Goal: Task Accomplishment & Management: Manage account settings

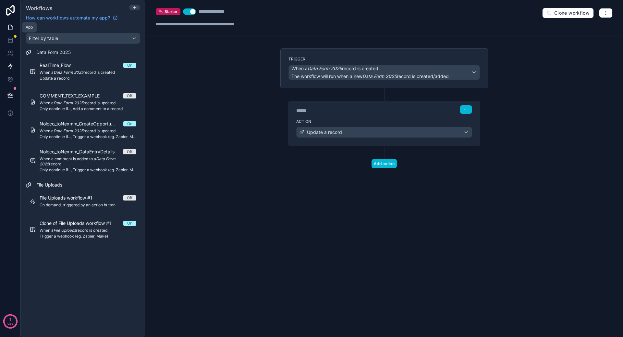
click at [12, 28] on icon at bounding box center [10, 27] width 6 height 6
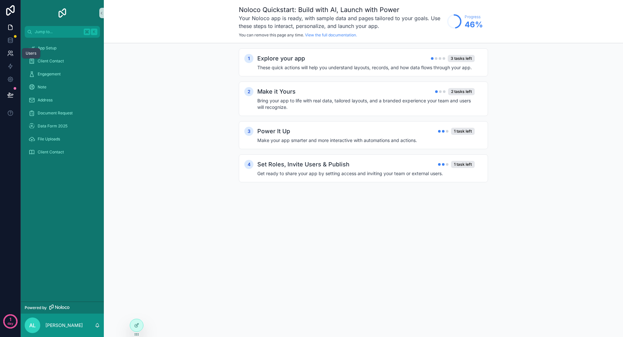
click at [10, 55] on icon at bounding box center [10, 53] width 6 height 6
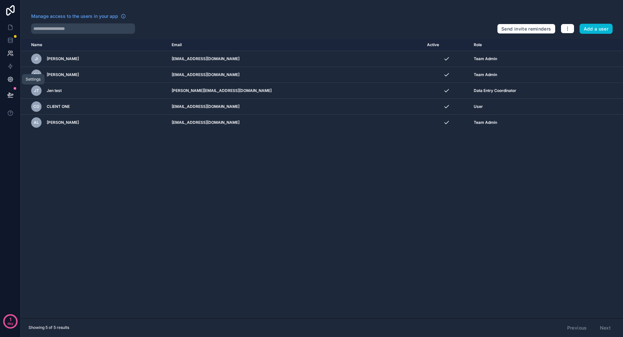
click at [11, 80] on icon at bounding box center [10, 79] width 5 height 5
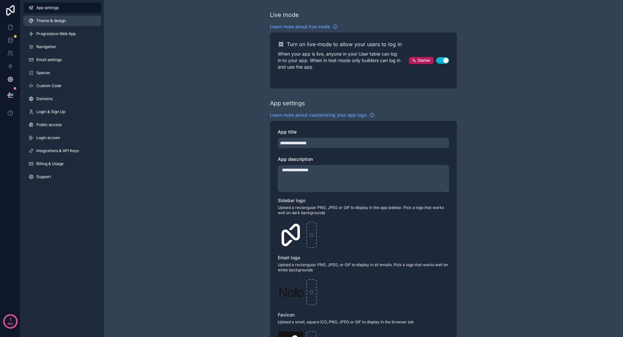
click at [62, 18] on link "Theme & design" at bounding box center [62, 21] width 78 height 10
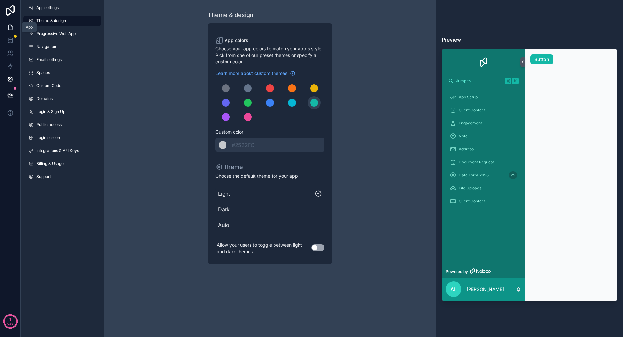
click at [7, 25] on icon at bounding box center [10, 27] width 6 height 6
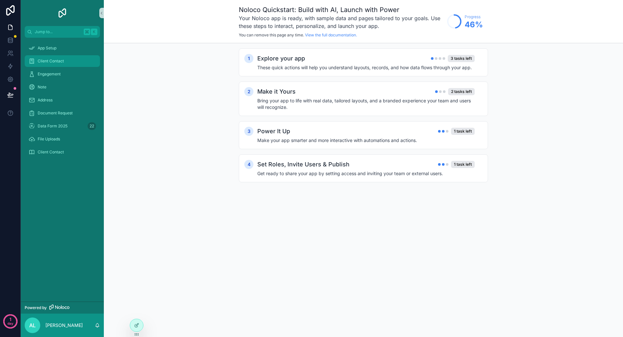
click at [61, 63] on span "Client Contact" at bounding box center [51, 60] width 26 height 5
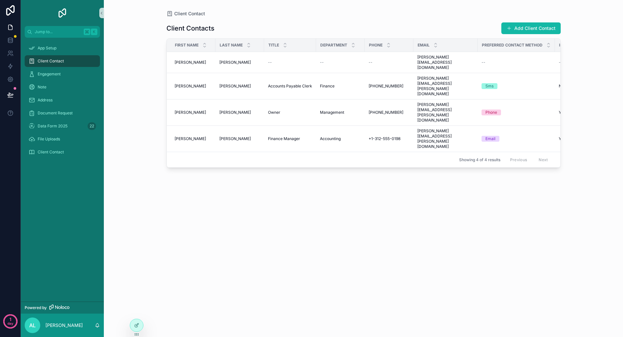
click at [74, 58] on div "Client Contact" at bounding box center [62, 61] width 67 height 10
click at [67, 47] on div "App Setup" at bounding box center [62, 48] width 67 height 10
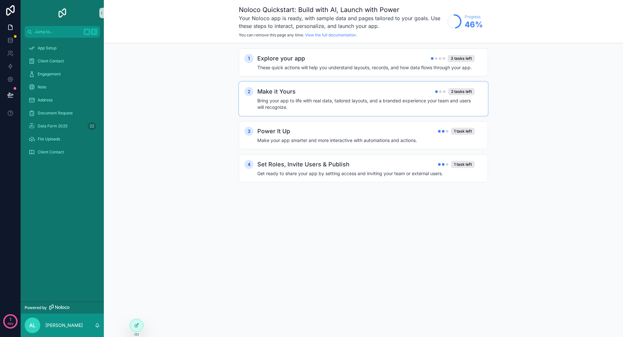
click at [329, 109] on h4 "Bring your app to life with real data, tailored layouts, and a branded experien…" at bounding box center [365, 103] width 217 height 13
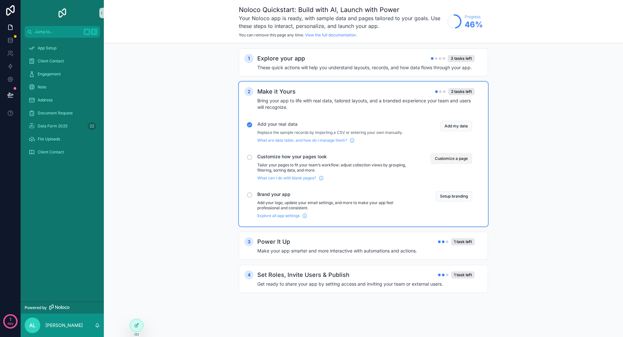
click at [452, 160] on button "Customize a page" at bounding box center [452, 158] width 42 height 10
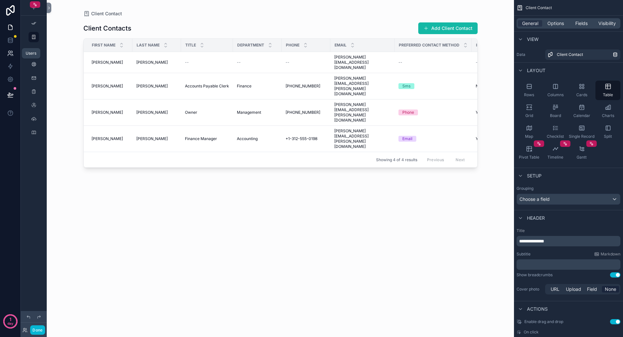
click at [13, 56] on icon at bounding box center [10, 53] width 6 height 6
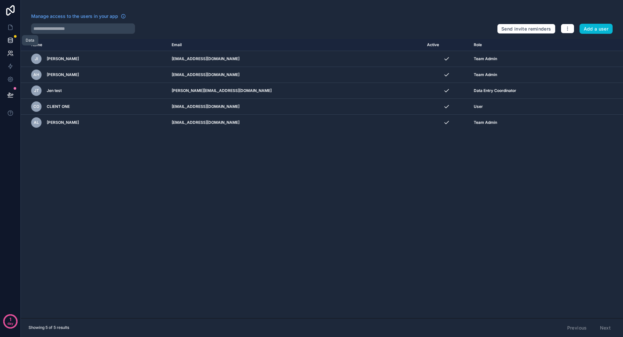
click at [9, 38] on icon at bounding box center [10, 40] width 6 height 6
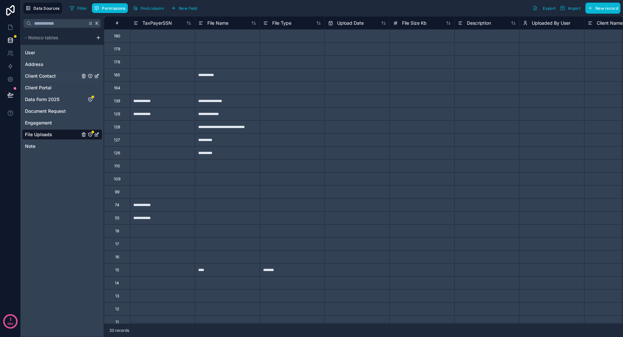
click at [60, 74] on link "Client Contact" at bounding box center [52, 76] width 55 height 6
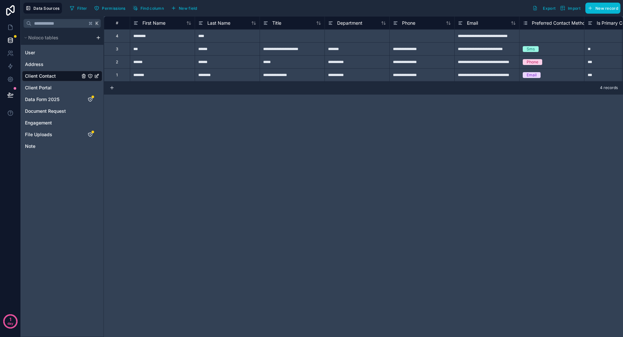
click at [98, 76] on icon "Client Contact" at bounding box center [96, 75] width 5 height 5
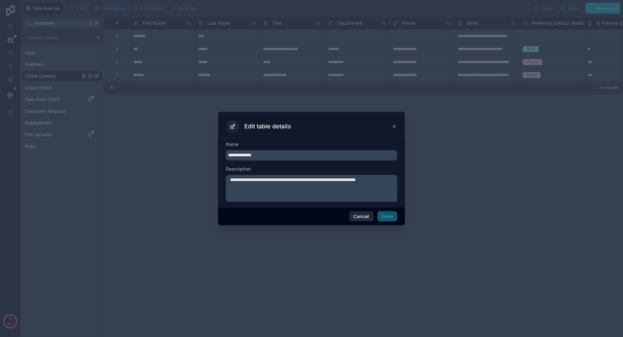
click at [362, 218] on button "Cancel" at bounding box center [361, 216] width 24 height 10
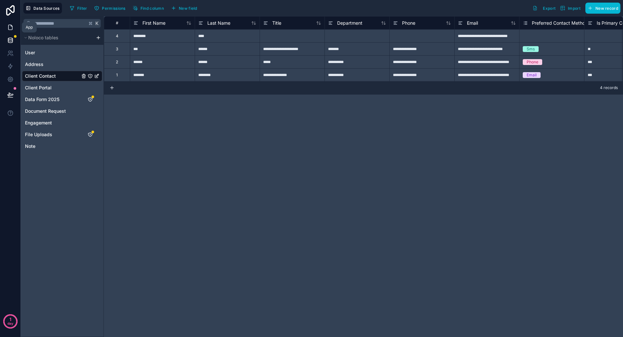
click at [11, 24] on icon at bounding box center [10, 27] width 6 height 6
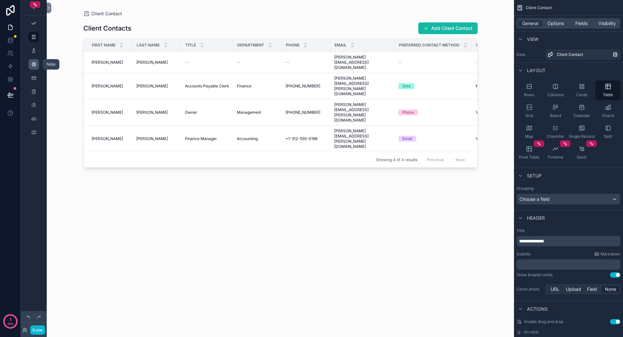
click at [35, 63] on icon "scrollable content" at bounding box center [33, 64] width 5 height 5
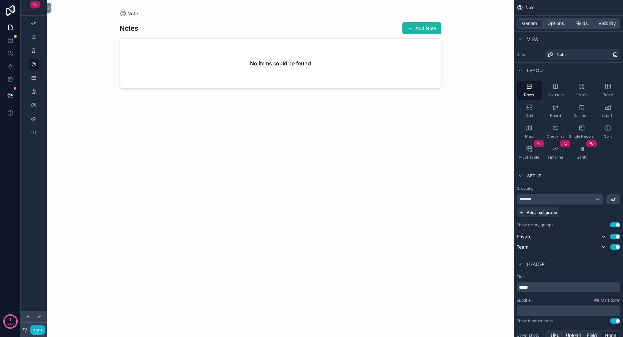
click at [31, 45] on div "scrollable content" at bounding box center [34, 51] width 26 height 12
click at [32, 37] on icon "scrollable content" at bounding box center [33, 36] width 5 height 5
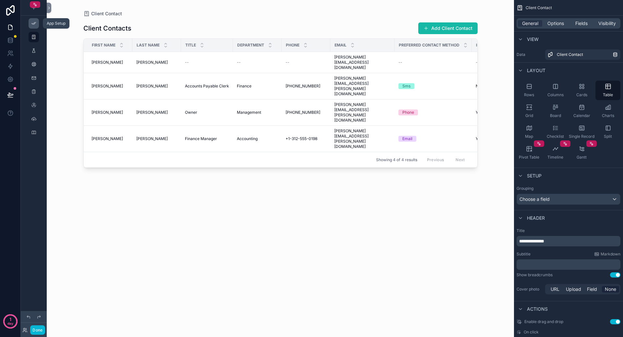
click at [35, 26] on div "scrollable content" at bounding box center [34, 23] width 8 height 10
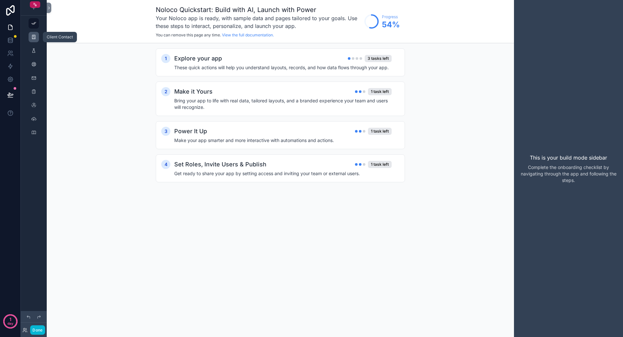
click at [35, 37] on icon "scrollable content" at bounding box center [33, 36] width 5 height 5
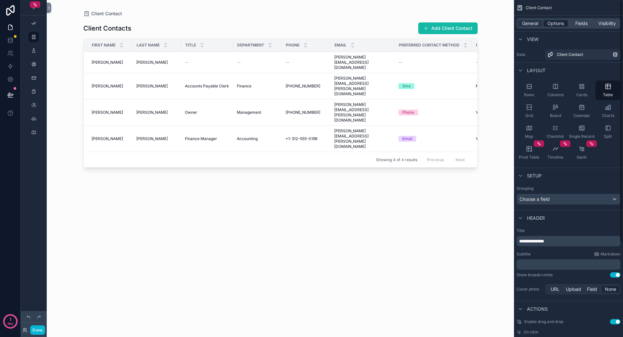
click at [559, 26] on span "Options" at bounding box center [555, 23] width 17 height 6
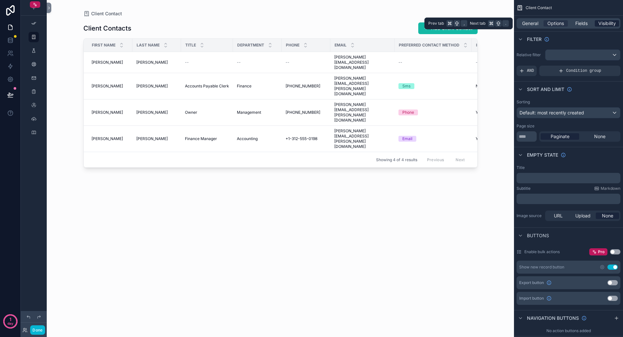
click at [602, 25] on span "Visibility" at bounding box center [607, 23] width 18 height 6
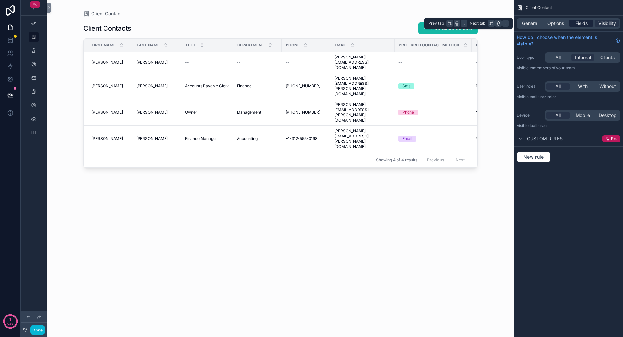
click at [589, 22] on div "Fields" at bounding box center [581, 23] width 24 height 6
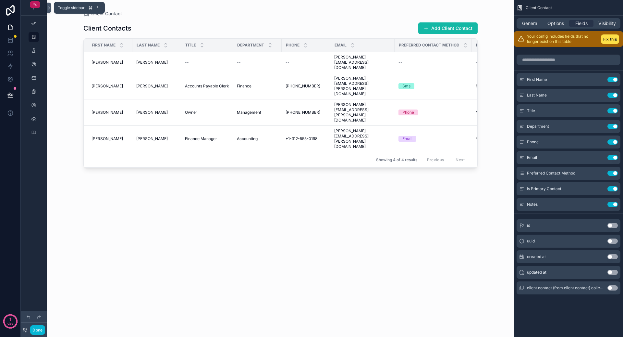
click at [49, 7] on icon at bounding box center [48, 8] width 1 height 2
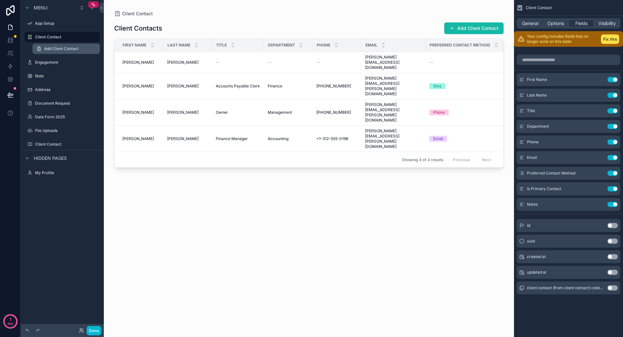
click at [50, 48] on span "Add Client Contact" at bounding box center [61, 48] width 34 height 5
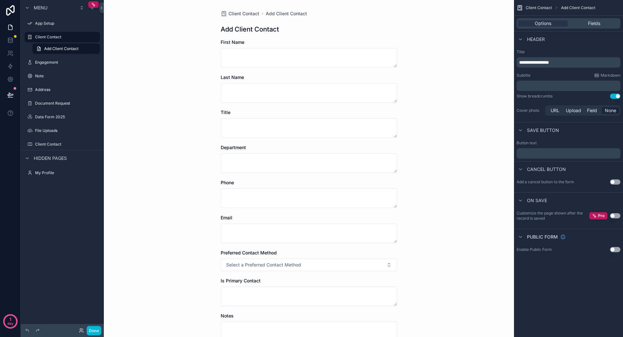
scroll to position [67, 0]
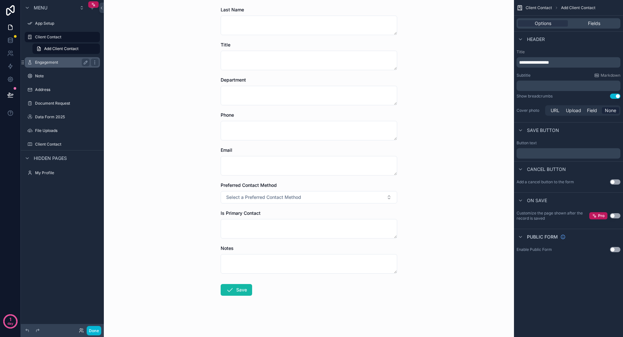
click at [63, 63] on label "Engagement" at bounding box center [61, 62] width 52 height 5
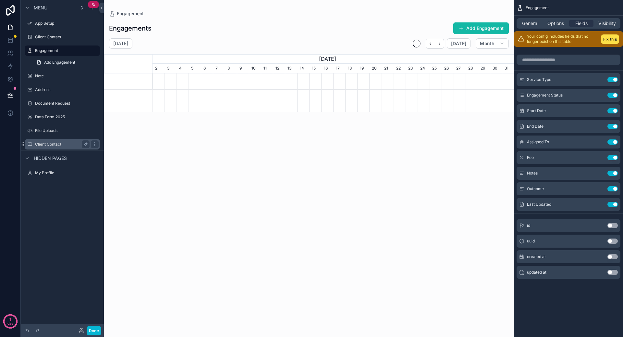
scroll to position [0, 361]
click at [69, 146] on label "Client Contact" at bounding box center [61, 143] width 52 height 5
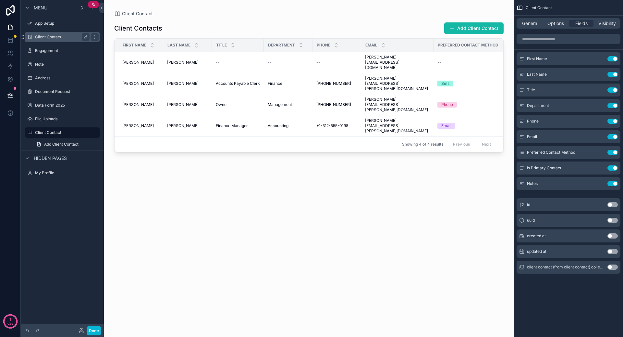
click at [55, 35] on label "Client Contact" at bounding box center [61, 36] width 52 height 5
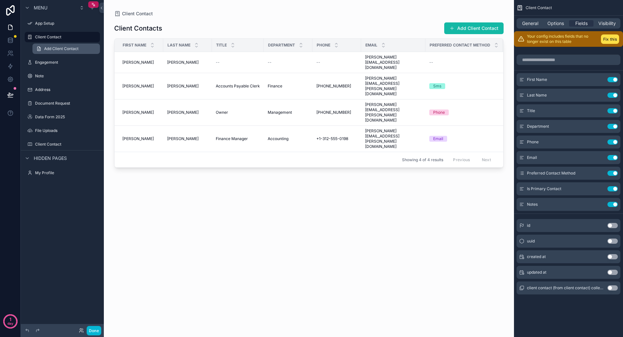
click at [59, 47] on span "Add Client Contact" at bounding box center [61, 48] width 34 height 5
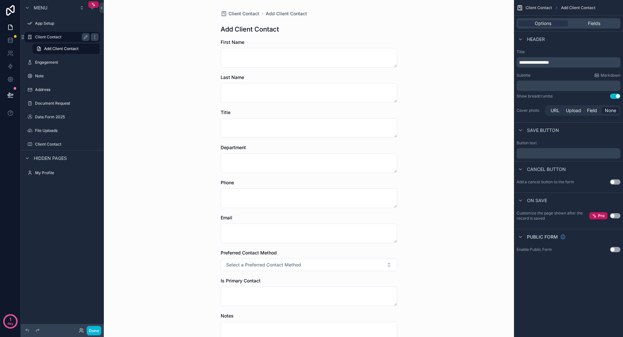
click at [63, 36] on label "Client Contact" at bounding box center [61, 36] width 52 height 5
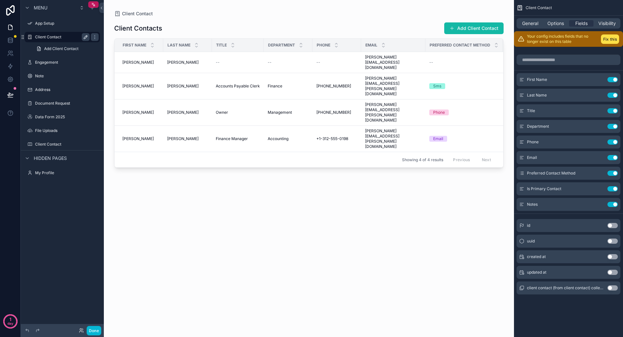
click at [86, 37] on icon "scrollable content" at bounding box center [85, 36] width 5 height 5
click at [86, 37] on icon "scrollable content" at bounding box center [85, 37] width 3 height 2
click at [94, 37] on icon "scrollable content" at bounding box center [94, 36] width 5 height 5
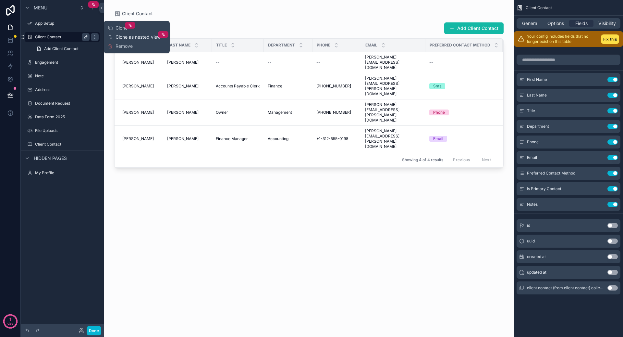
click at [115, 35] on div "Clone as nested view" at bounding box center [134, 37] width 53 height 6
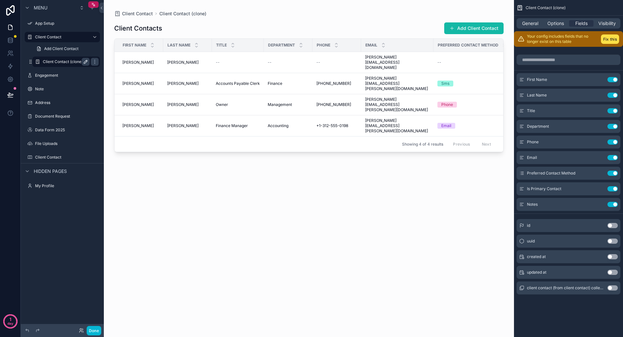
click at [83, 62] on button "scrollable content" at bounding box center [86, 62] width 8 height 8
click at [172, 182] on div "scrollable content" at bounding box center [309, 164] width 410 height 329
click at [6, 28] on link at bounding box center [10, 27] width 20 height 13
click at [14, 28] on link at bounding box center [10, 27] width 20 height 13
click at [27, 9] on icon "scrollable content" at bounding box center [27, 7] width 5 height 5
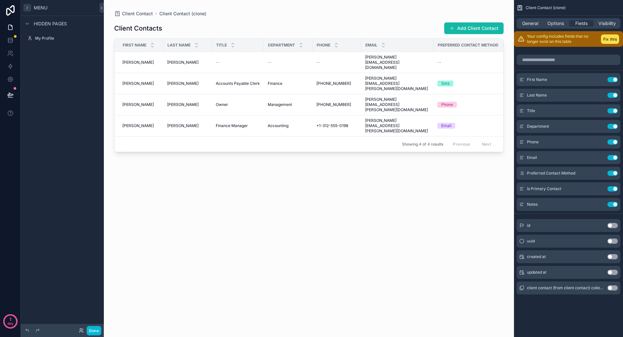
click at [27, 9] on icon "scrollable content" at bounding box center [27, 7] width 5 height 5
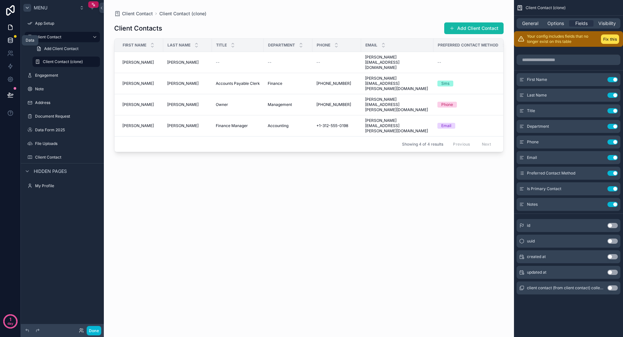
click at [8, 42] on icon at bounding box center [10, 40] width 6 height 6
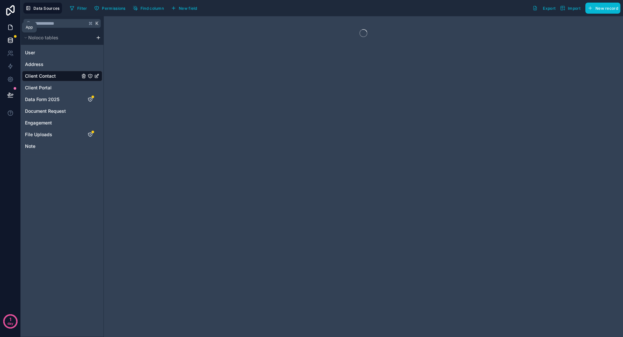
click at [11, 25] on icon at bounding box center [11, 25] width 1 height 1
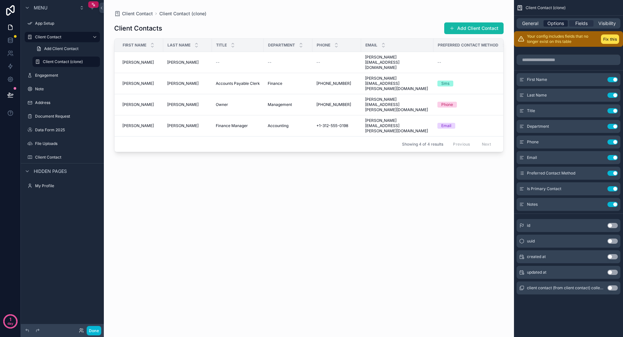
click at [559, 21] on span "Options" at bounding box center [555, 23] width 17 height 6
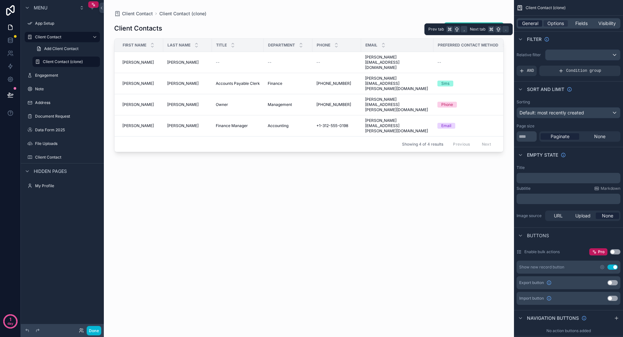
click at [535, 22] on span "General" at bounding box center [530, 23] width 16 height 6
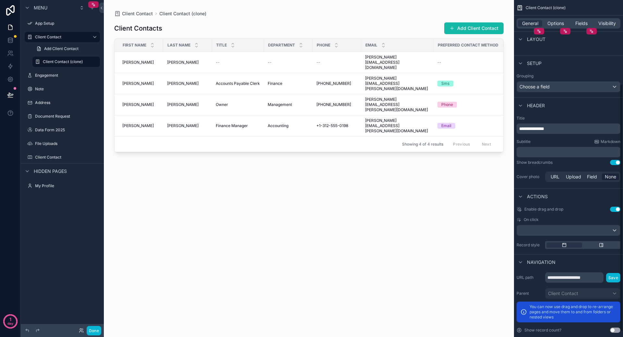
scroll to position [120, 0]
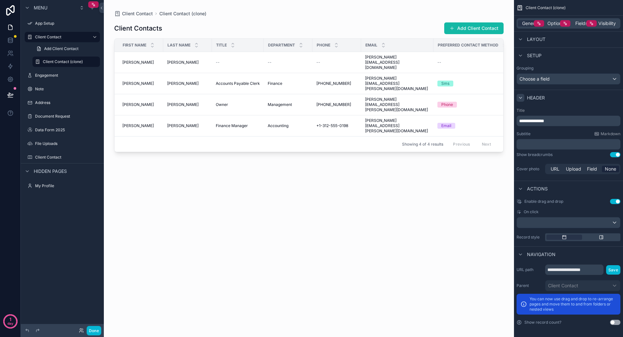
click at [521, 96] on icon "scrollable content" at bounding box center [520, 97] width 5 height 5
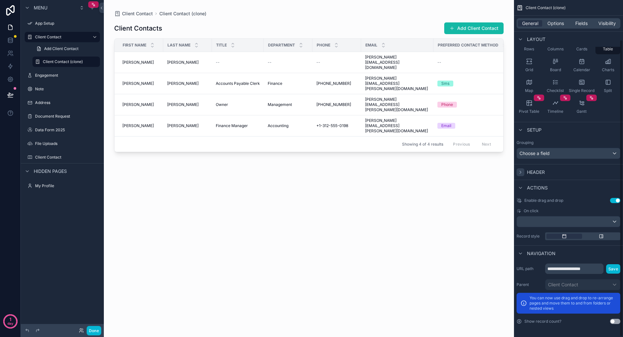
scroll to position [45, 0]
click at [540, 172] on span "Header" at bounding box center [536, 173] width 18 height 6
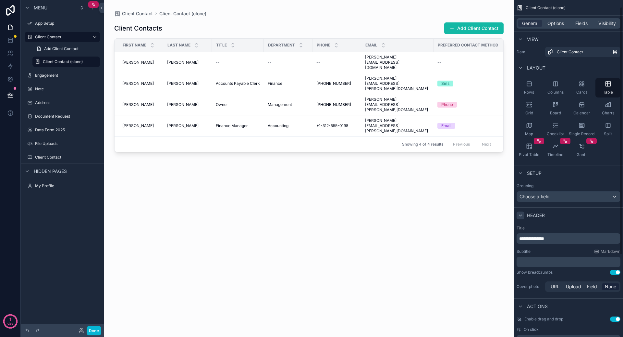
scroll to position [0, 0]
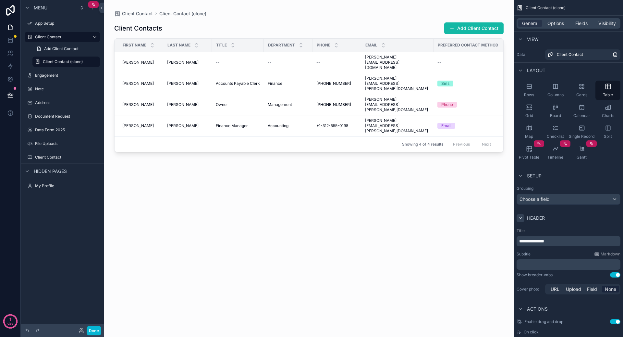
click at [559, 241] on p "**********" at bounding box center [569, 241] width 100 height 6
drag, startPoint x: 559, startPoint y: 241, endPoint x: 518, endPoint y: 241, distance: 40.6
click at [518, 241] on div "**********" at bounding box center [569, 241] width 104 height 10
click at [579, 211] on div "Header" at bounding box center [568, 218] width 109 height 16
click at [461, 228] on div "Avenue Tax Service Customers Add Client Contact First Name Last Name Title Depa…" at bounding box center [308, 173] width 389 height 312
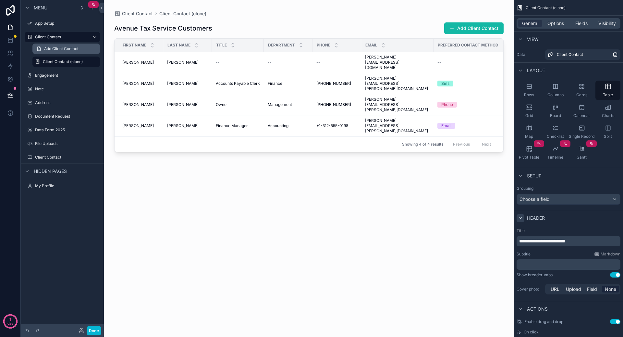
click at [35, 48] on link "Add Client Contact" at bounding box center [65, 48] width 67 height 10
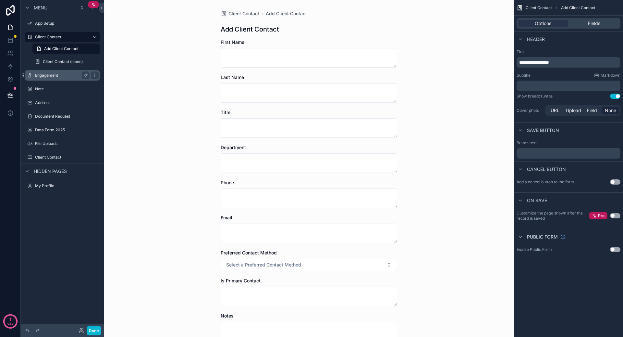
click at [61, 75] on label "Engagement" at bounding box center [61, 75] width 52 height 5
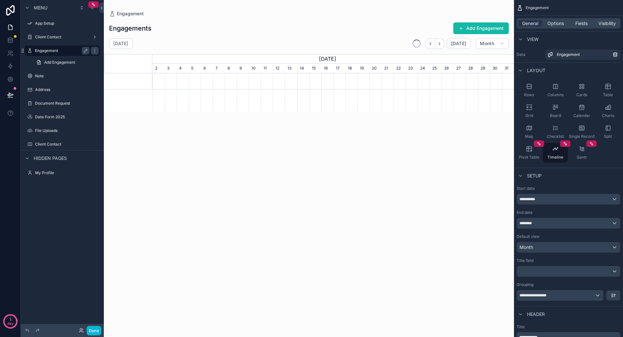
scroll to position [0, 361]
click at [59, 91] on label "Address" at bounding box center [61, 89] width 52 height 5
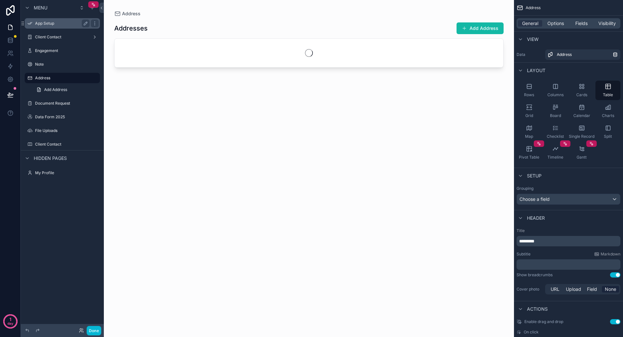
click at [61, 23] on label "App Setup" at bounding box center [61, 23] width 52 height 5
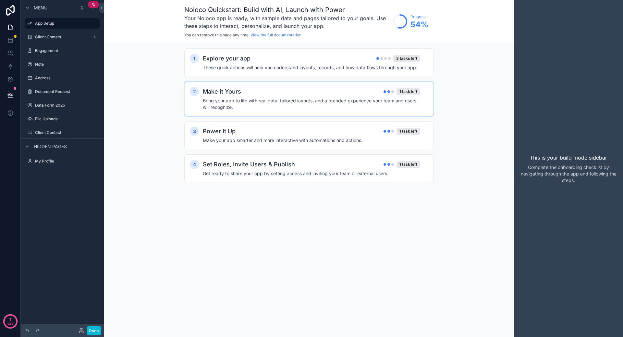
click at [367, 87] on div "Make it Yours 1 task left" at bounding box center [311, 91] width 217 height 9
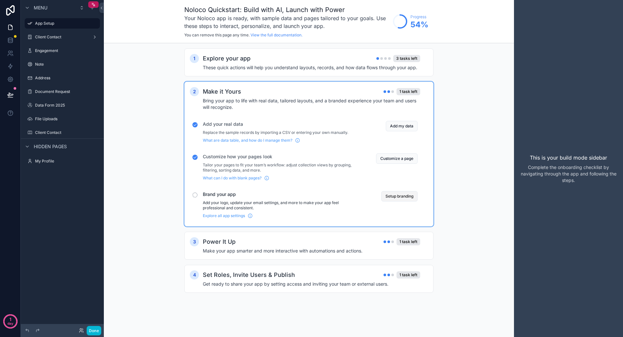
click at [405, 196] on button "Setup branding" at bounding box center [399, 196] width 36 height 10
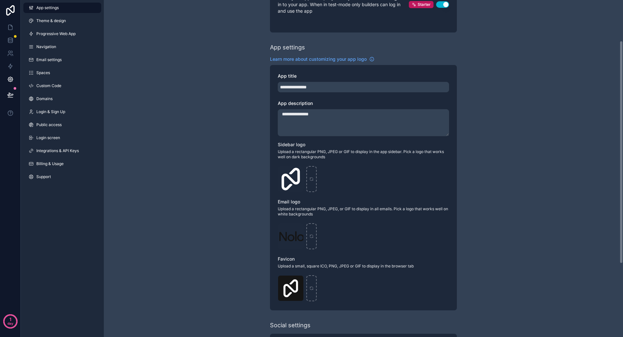
scroll to position [61, 0]
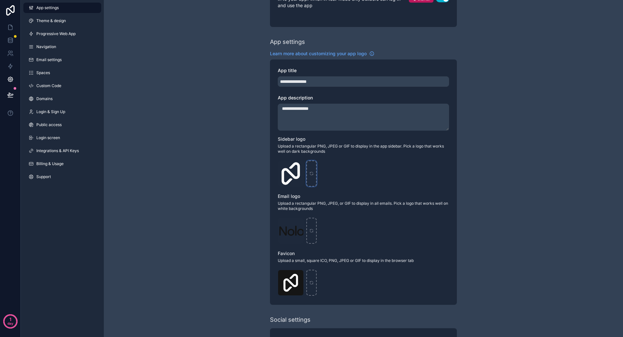
click at [313, 173] on icon "scrollable content" at bounding box center [311, 173] width 5 height 5
click at [312, 229] on icon "scrollable content" at bounding box center [311, 229] width 3 height 1
type input "**********"
click at [312, 172] on icon "scrollable content" at bounding box center [311, 173] width 5 height 5
type input "**********"
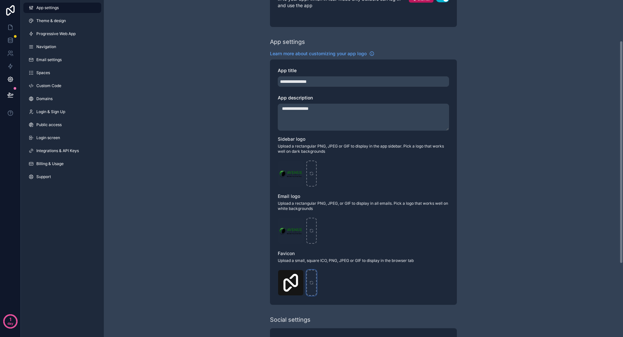
click at [312, 280] on icon "scrollable content" at bounding box center [311, 282] width 5 height 5
click at [312, 281] on icon "scrollable content" at bounding box center [311, 282] width 5 height 5
type input "**********"
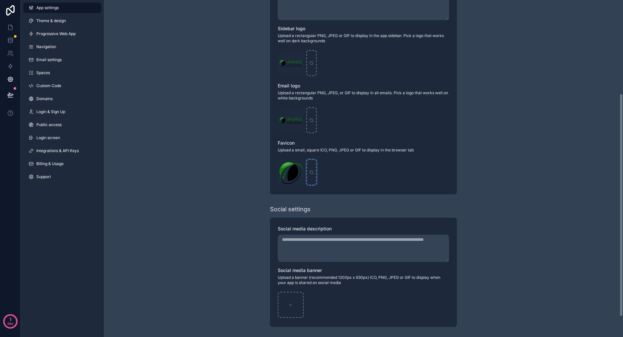
scroll to position [0, 0]
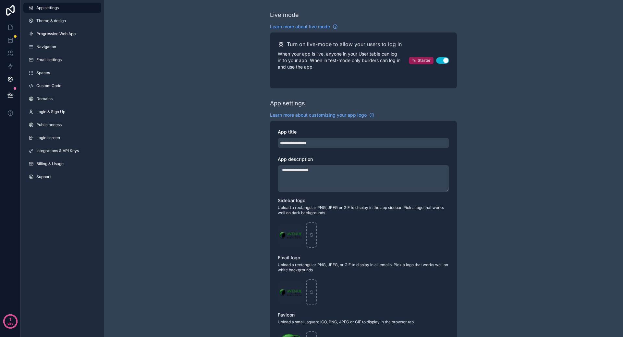
click at [422, 62] on span "Starter" at bounding box center [424, 60] width 13 height 5
click at [66, 50] on link "Navigation" at bounding box center [62, 47] width 78 height 10
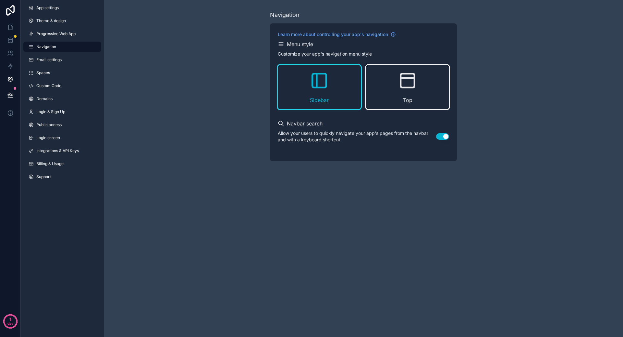
click at [411, 90] on icon "scrollable content" at bounding box center [407, 80] width 21 height 21
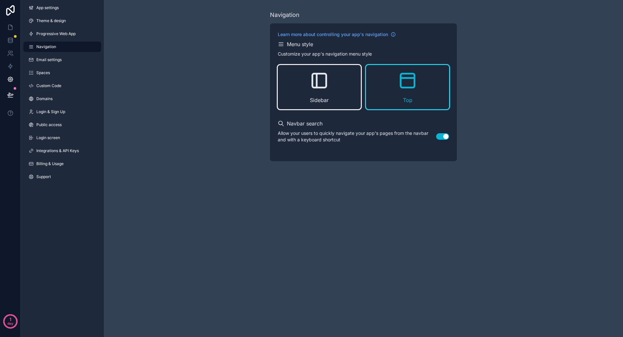
click at [339, 88] on div "Sidebar" at bounding box center [319, 87] width 83 height 44
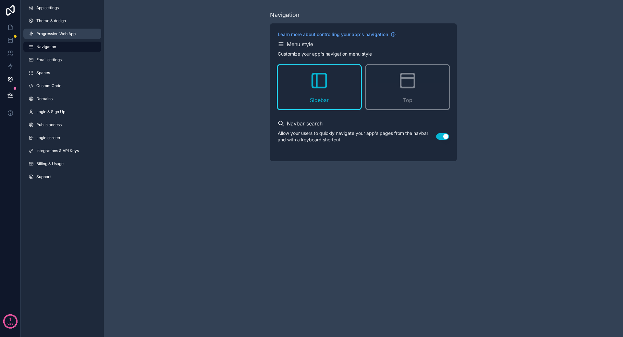
click at [48, 33] on span "Progressive Web App" at bounding box center [55, 33] width 39 height 5
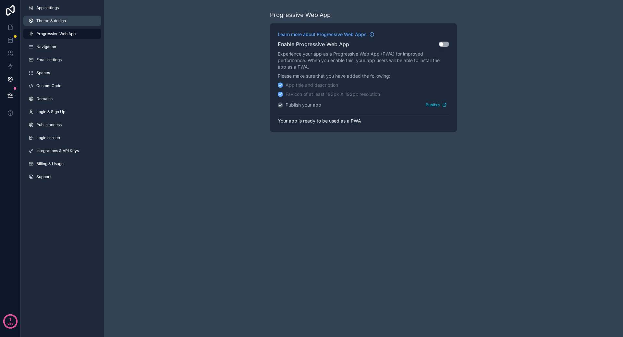
click at [60, 21] on span "Theme & design" at bounding box center [51, 20] width 30 height 5
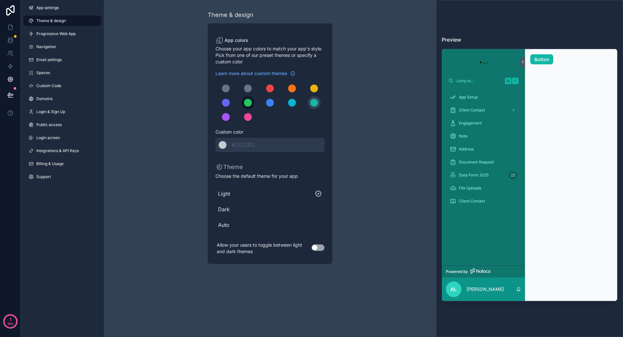
click at [249, 102] on div "scrollable content" at bounding box center [248, 103] width 8 height 8
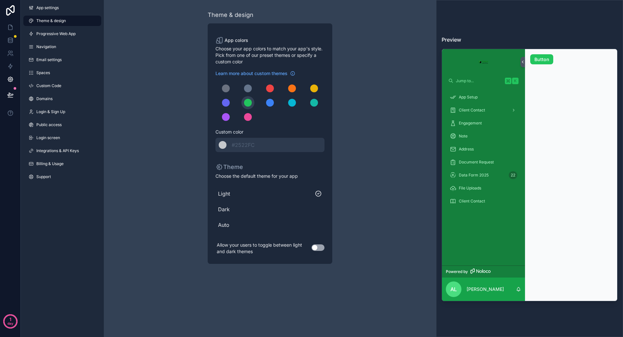
click at [265, 211] on span "Dark" at bounding box center [270, 209] width 104 height 8
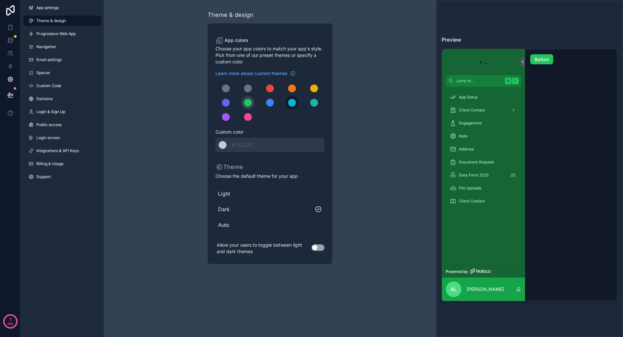
click at [294, 104] on div "scrollable content" at bounding box center [292, 103] width 8 height 8
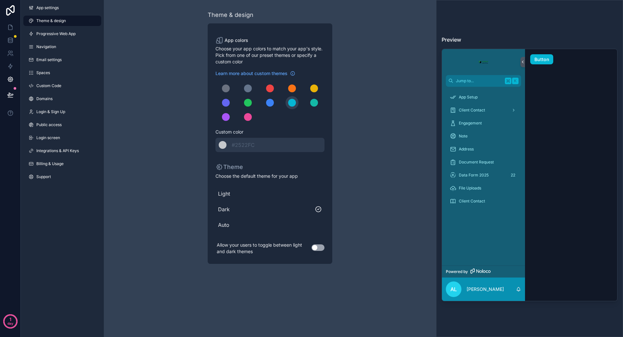
click at [320, 105] on div "scrollable content" at bounding box center [269, 103] width 109 height 42
click at [318, 105] on button "scrollable content" at bounding box center [314, 102] width 13 height 13
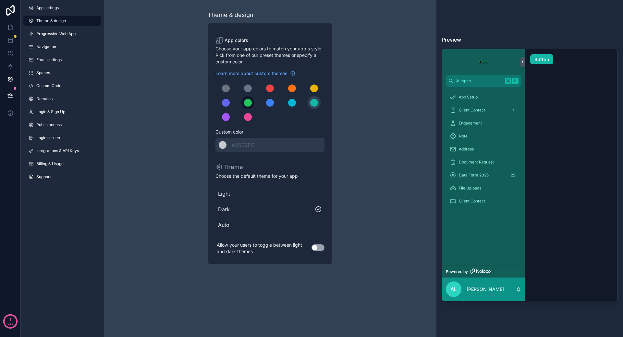
click at [249, 104] on div "scrollable content" at bounding box center [248, 103] width 8 height 8
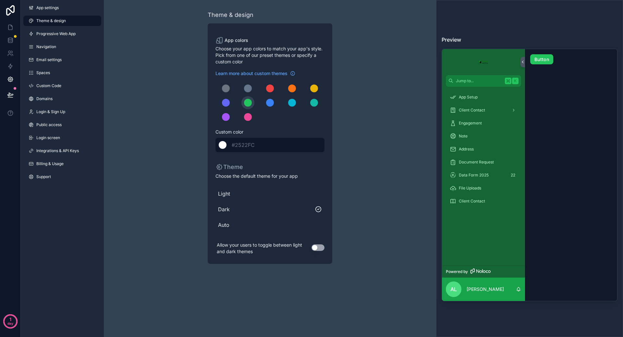
click at [222, 148] on div "scrollable content" at bounding box center [223, 145] width 8 height 8
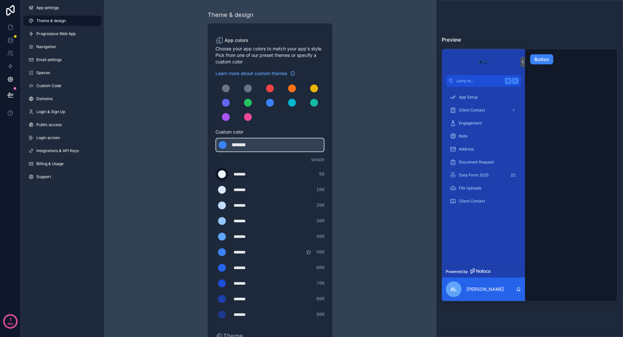
click at [220, 175] on div "scrollable content" at bounding box center [222, 174] width 8 height 8
click at [215, 174] on input "*******" at bounding box center [215, 174] width 0 height 0
click at [301, 121] on div "scrollable content" at bounding box center [269, 103] width 109 height 42
click at [222, 146] on div "scrollable content" at bounding box center [223, 145] width 8 height 8
click at [250, 145] on div "*******" at bounding box center [248, 145] width 32 height 8
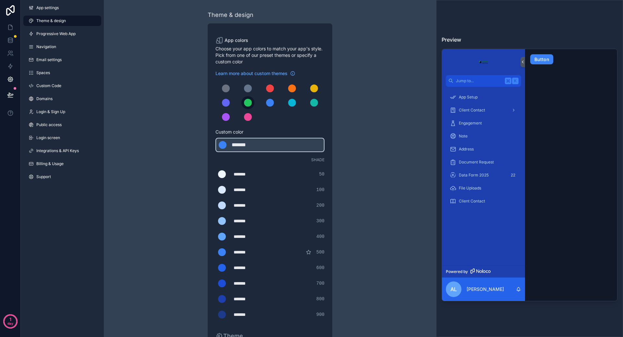
click at [246, 102] on div "scrollable content" at bounding box center [248, 103] width 8 height 8
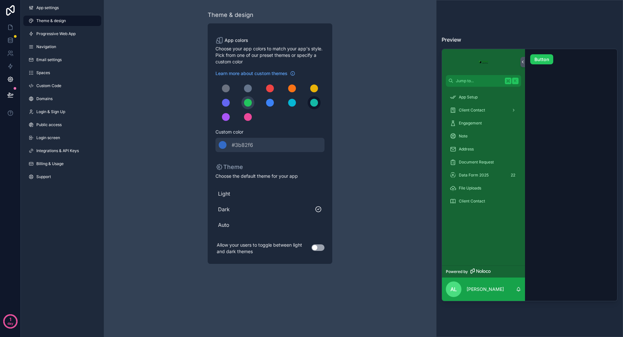
click at [312, 102] on div "scrollable content" at bounding box center [314, 103] width 8 height 8
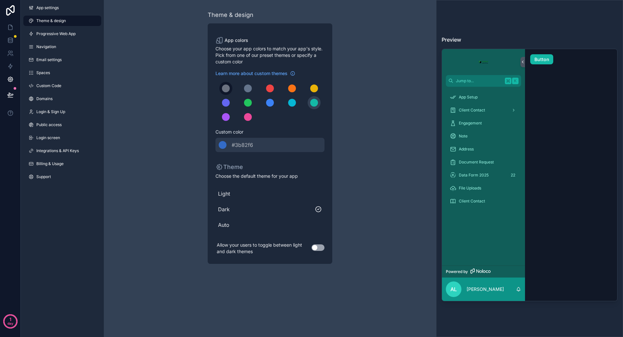
click at [226, 88] on div "scrollable content" at bounding box center [226, 88] width 8 height 8
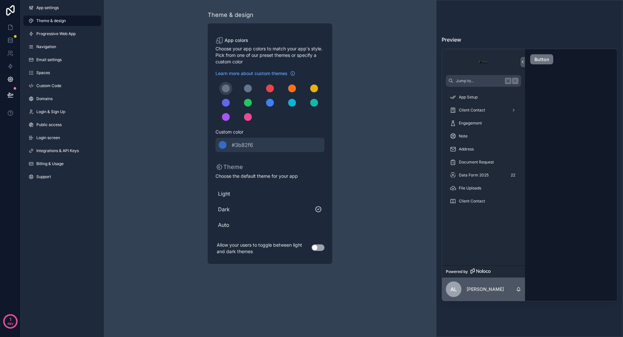
click at [320, 249] on button "Use setting" at bounding box center [318, 247] width 13 height 6
click at [365, 214] on div "Theme & design App colors Choose your app colors to match your app's style. Pic…" at bounding box center [270, 137] width 332 height 274
click at [60, 33] on span "Progressive Web App" at bounding box center [55, 33] width 39 height 5
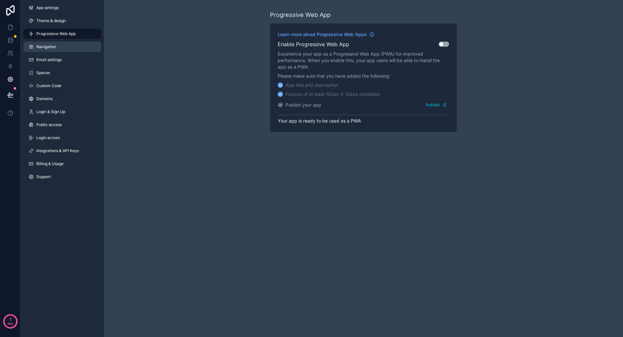
click at [54, 44] on span "Navigation" at bounding box center [46, 46] width 20 height 5
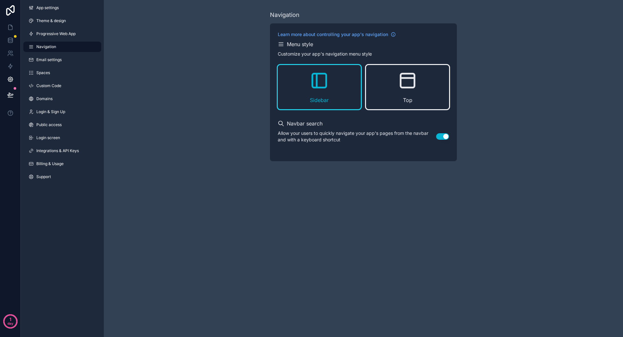
click at [410, 87] on icon "scrollable content" at bounding box center [408, 81] width 14 height 14
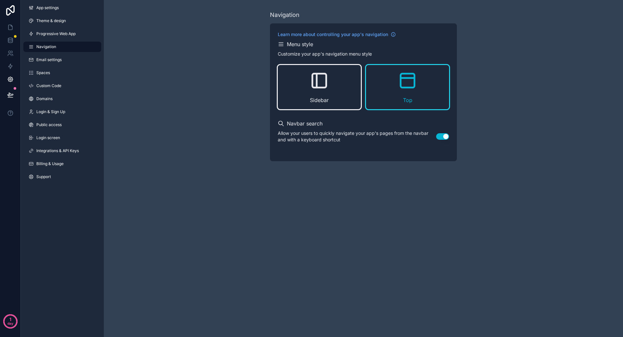
click at [333, 82] on div "Sidebar" at bounding box center [319, 87] width 83 height 44
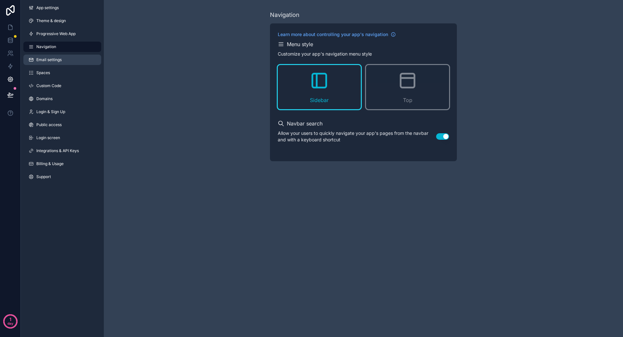
click at [76, 61] on link "Email settings" at bounding box center [62, 60] width 78 height 10
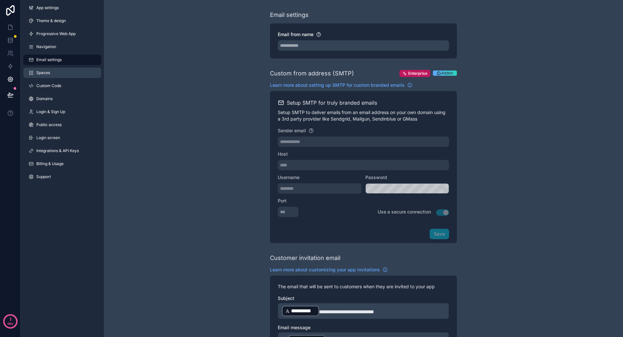
click at [61, 71] on link "Spaces" at bounding box center [62, 72] width 78 height 10
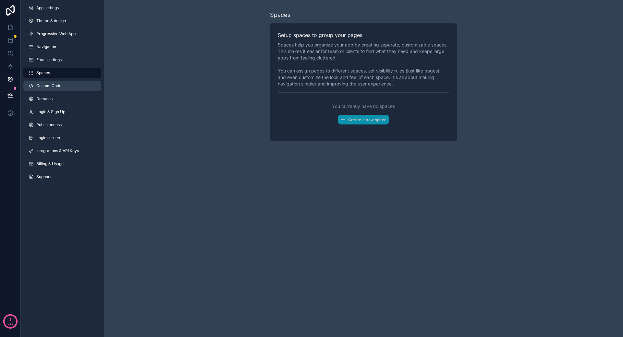
click at [53, 84] on span "Custom Code" at bounding box center [48, 85] width 25 height 5
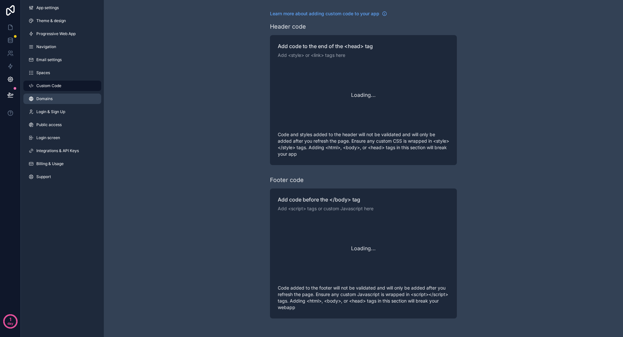
click at [52, 97] on span "Domains" at bounding box center [44, 98] width 16 height 5
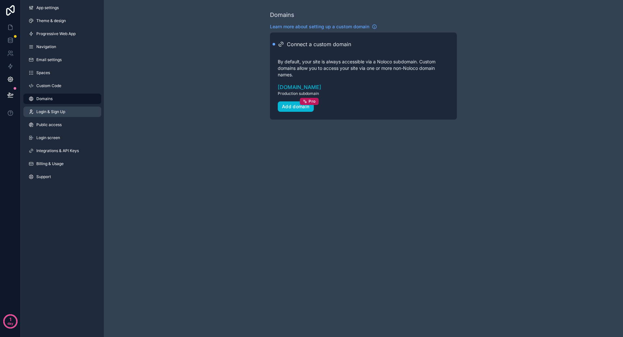
click at [58, 114] on span "Login & Sign Up" at bounding box center [50, 111] width 29 height 5
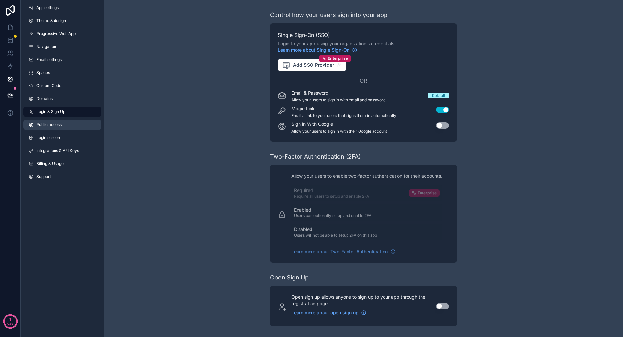
click at [59, 124] on span "Public access" at bounding box center [48, 124] width 25 height 5
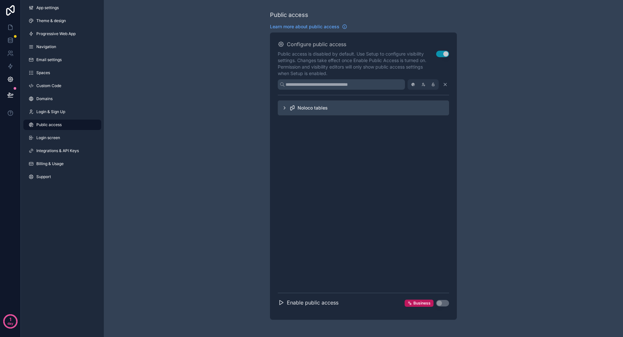
click at [284, 108] on icon "scrollable content" at bounding box center [284, 107] width 5 height 5
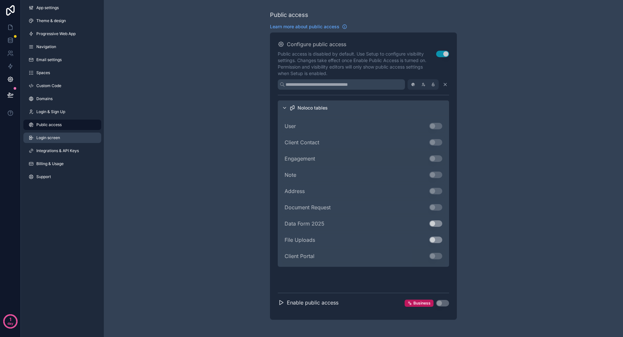
click at [63, 140] on link "Login screen" at bounding box center [62, 137] width 78 height 10
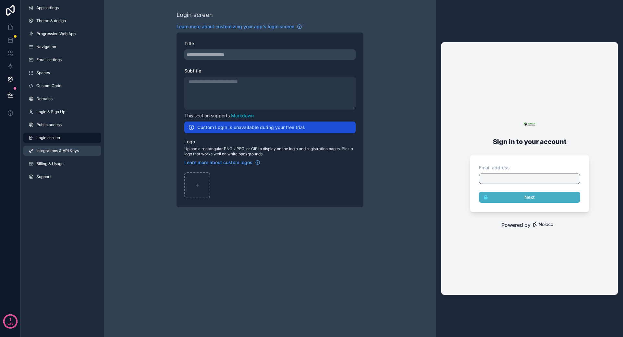
click at [63, 151] on span "Integrations & API Keys" at bounding box center [57, 150] width 43 height 5
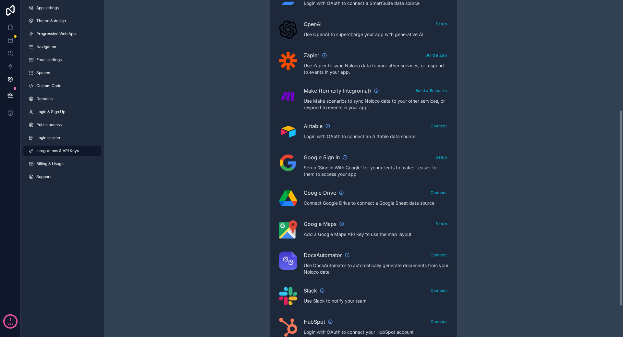
scroll to position [240, 0]
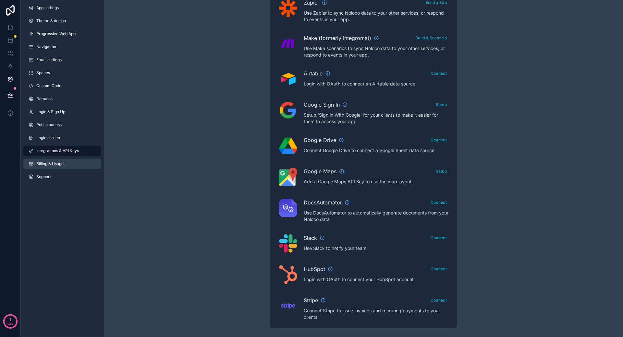
click at [65, 163] on link "Billing & Usage" at bounding box center [62, 163] width 78 height 10
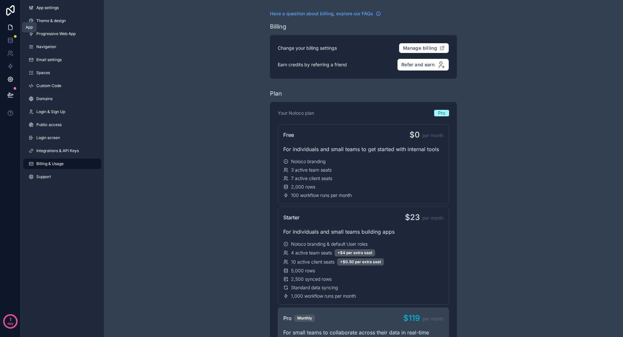
click at [11, 29] on icon at bounding box center [10, 27] width 6 height 6
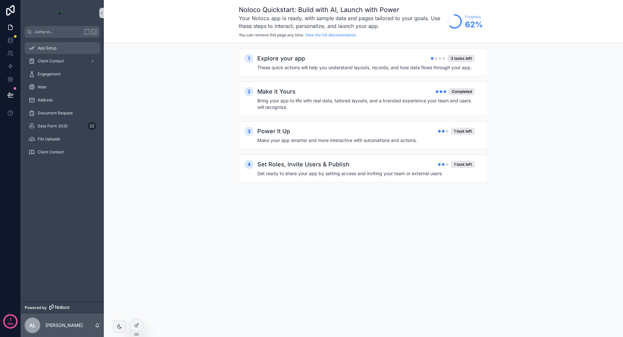
click at [48, 52] on div "App Setup" at bounding box center [62, 48] width 67 height 10
click at [382, 99] on h4 "Bring your app to life with real data, tailored layouts, and a branded experien…" at bounding box center [365, 103] width 217 height 13
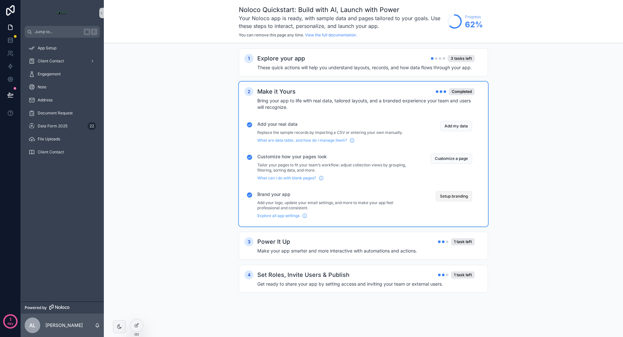
click at [449, 194] on button "Setup branding" at bounding box center [454, 196] width 36 height 10
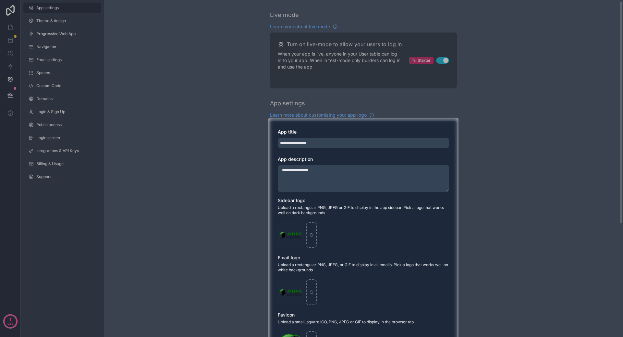
scroll to position [172, 0]
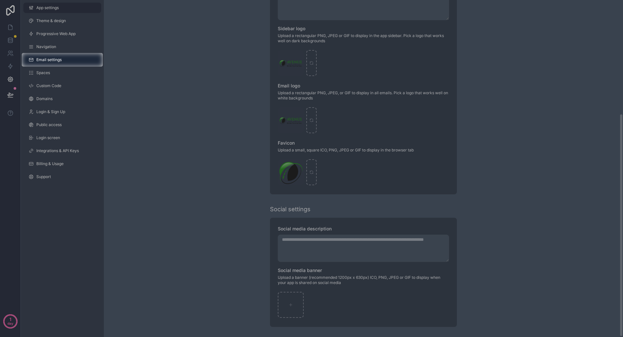
click at [70, 46] on div at bounding box center [311, 26] width 623 height 53
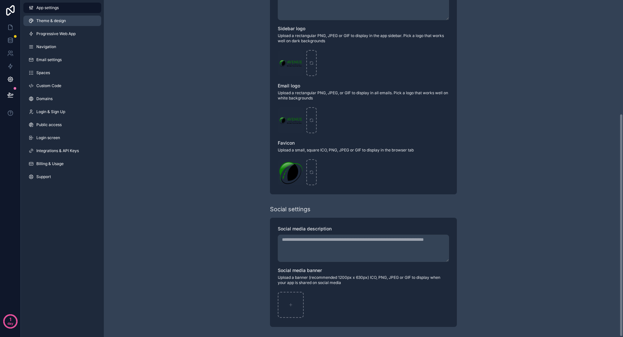
click at [76, 21] on link "Theme & design" at bounding box center [62, 21] width 78 height 10
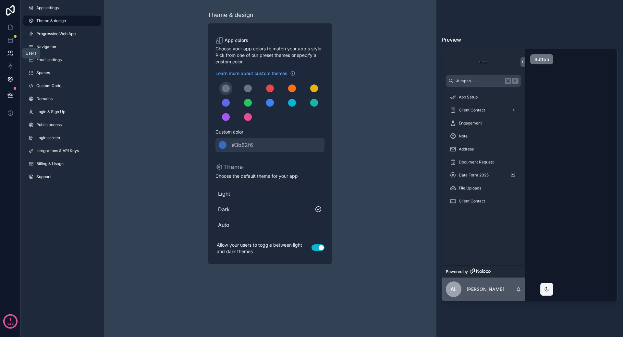
click at [9, 52] on icon at bounding box center [10, 53] width 6 height 6
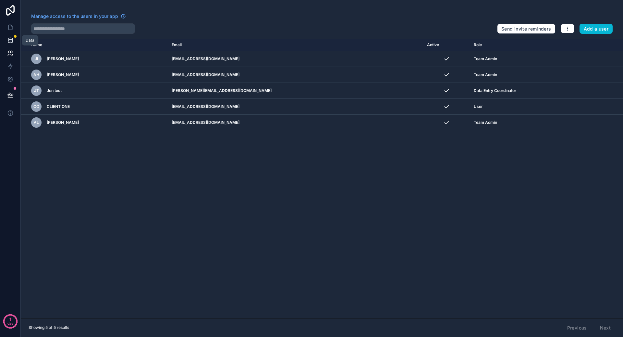
click at [11, 38] on icon at bounding box center [10, 40] width 6 height 6
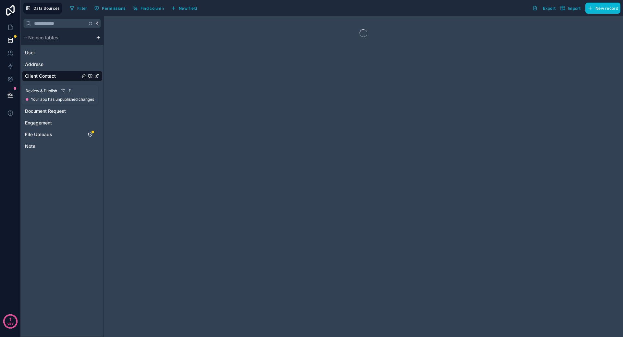
click at [9, 95] on icon at bounding box center [10, 94] width 6 height 3
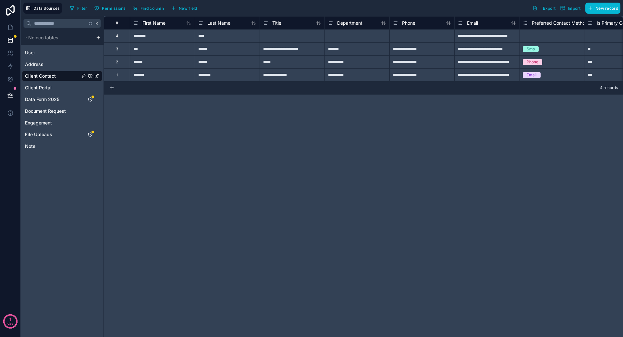
click at [230, 123] on div "**********" at bounding box center [363, 176] width 519 height 320
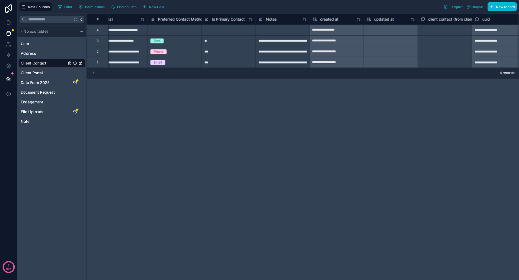
scroll to position [0, 350]
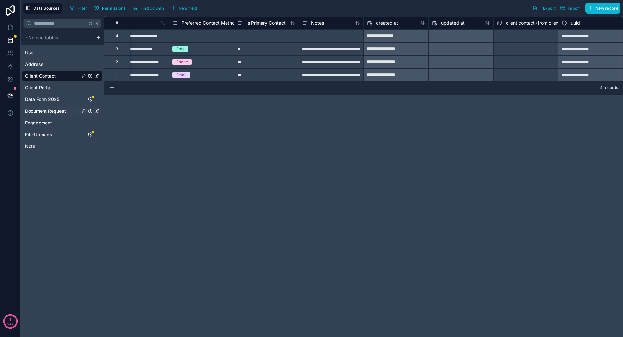
click at [69, 110] on link "Document Request" at bounding box center [52, 111] width 55 height 6
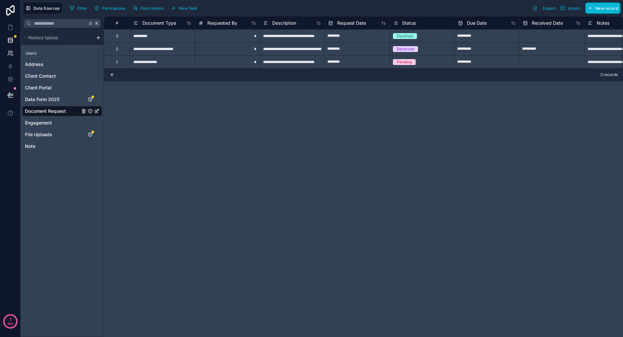
click at [12, 52] on icon at bounding box center [11, 52] width 1 height 2
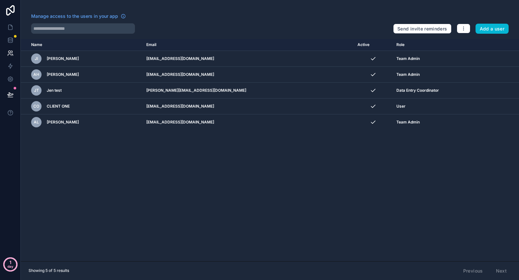
click at [9, 266] on p "day" at bounding box center [10, 266] width 6 height 9
click at [6, 159] on div "1 day" at bounding box center [10, 140] width 21 height 280
click at [12, 65] on icon at bounding box center [10, 66] width 6 height 6
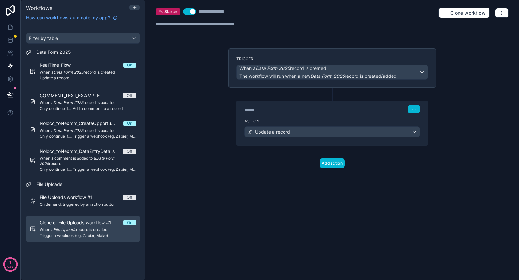
click at [113, 232] on div "Clone of File Uploads workflow #1 On When a File Uploads record is created Trig…" at bounding box center [88, 229] width 97 height 19
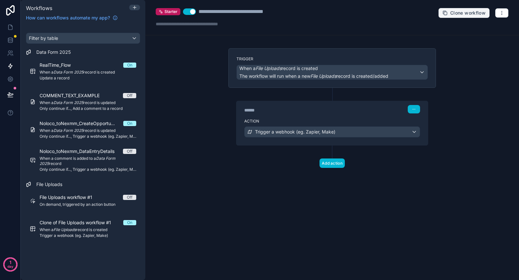
click at [463, 10] on span "Clone workflow" at bounding box center [467, 13] width 35 height 6
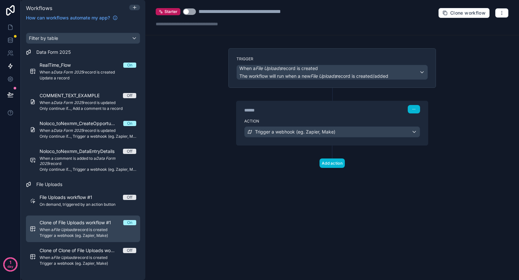
click at [110, 227] on span "When a File Uploads record is created" at bounding box center [88, 229] width 97 height 5
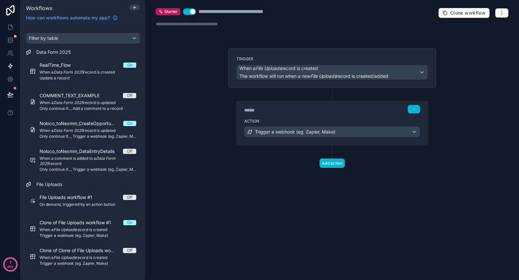
click at [190, 11] on button "Use setting" at bounding box center [189, 11] width 13 height 6
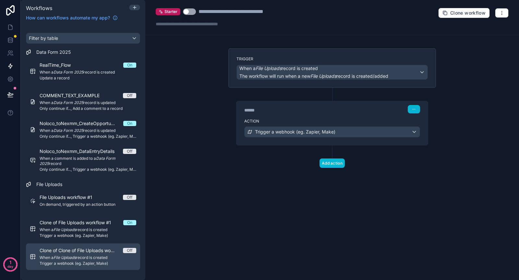
click at [99, 257] on span "When a File Uploads record is created" at bounding box center [88, 257] width 97 height 5
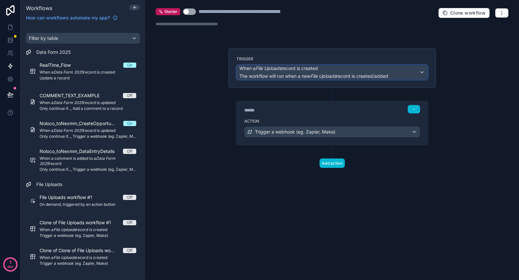
click at [318, 72] on div "When a File Uploads record is created The workflow will run when a new File Upl…" at bounding box center [313, 72] width 149 height 14
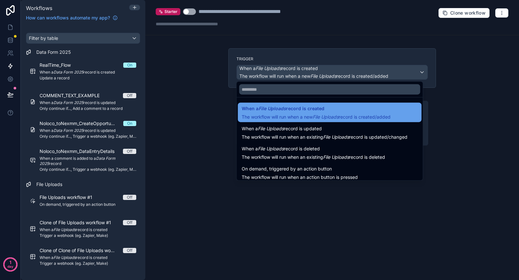
click at [304, 110] on span "When a File Uploads record is created" at bounding box center [283, 109] width 83 height 8
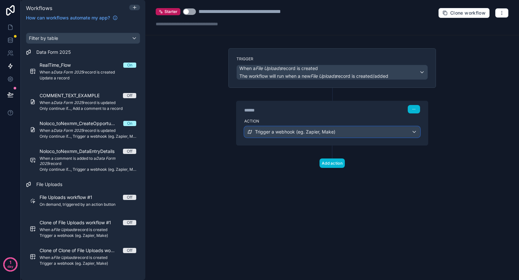
click at [304, 130] on span "Trigger a webhook (eg. Zapier, Make)" at bounding box center [295, 132] width 80 height 6
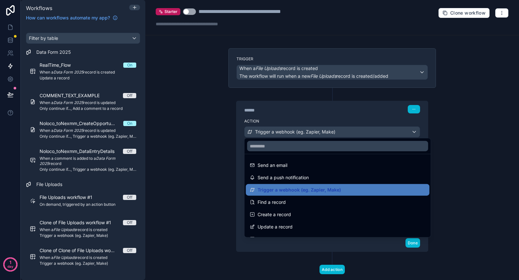
click at [307, 110] on div at bounding box center [259, 140] width 519 height 280
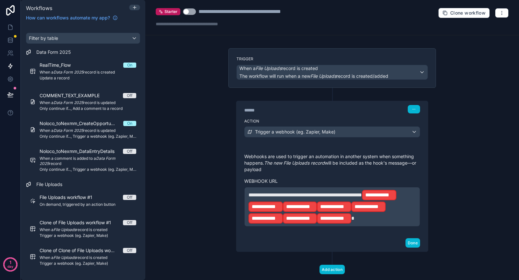
click at [398, 208] on p "**********" at bounding box center [332, 207] width 167 height 35
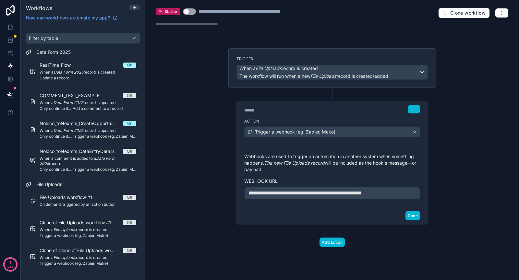
click at [299, 207] on div "Done" at bounding box center [332, 215] width 191 height 17
click at [347, 130] on div "Trigger a webhook (eg. Zapier, Make)" at bounding box center [332, 132] width 175 height 10
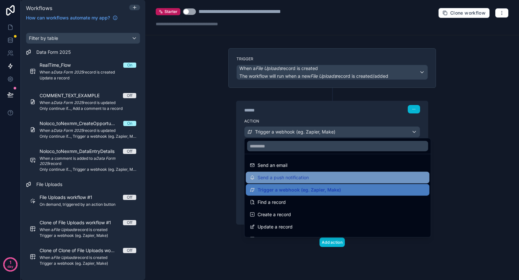
click at [323, 175] on div "Send a push notification" at bounding box center [338, 178] width 176 height 8
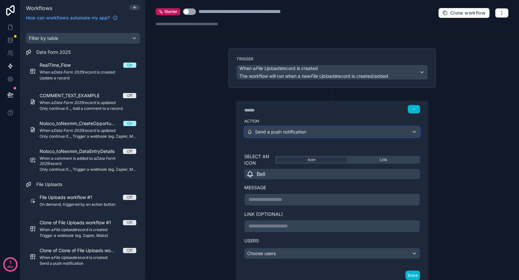
click at [325, 133] on div "Send a push notification" at bounding box center [332, 132] width 175 height 10
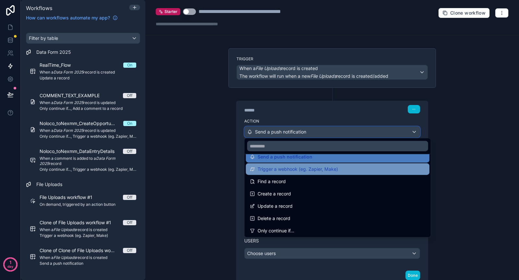
scroll to position [21, 0]
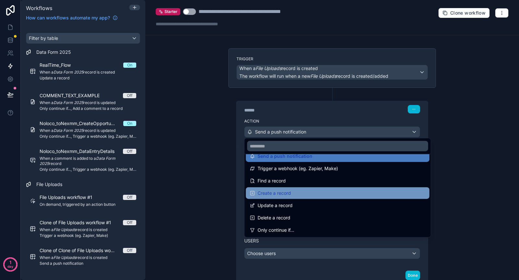
click at [303, 194] on div "Create a record" at bounding box center [338, 194] width 176 height 8
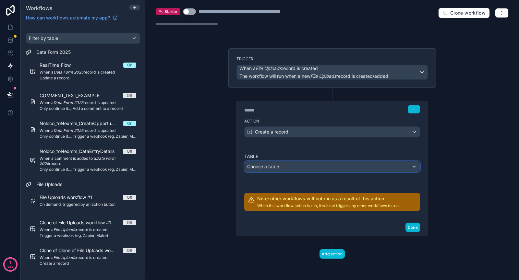
click at [309, 166] on div "Choose a table" at bounding box center [332, 167] width 175 height 10
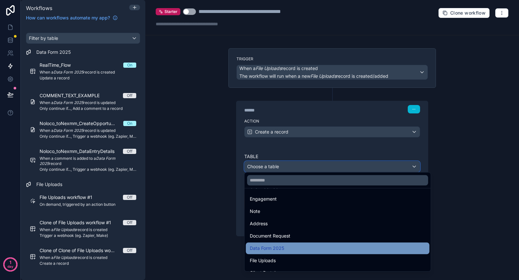
scroll to position [37, 0]
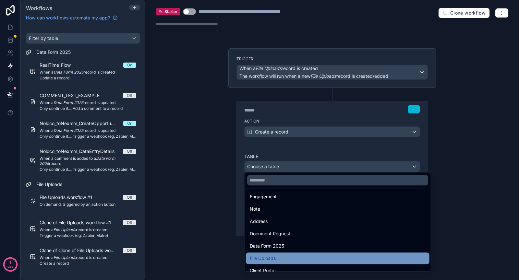
click at [300, 255] on div "File Uploads" at bounding box center [338, 259] width 176 height 8
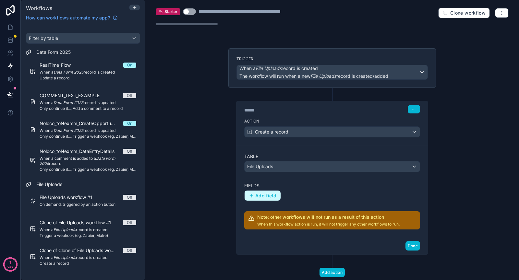
click at [268, 193] on span "Add field" at bounding box center [265, 196] width 21 height 6
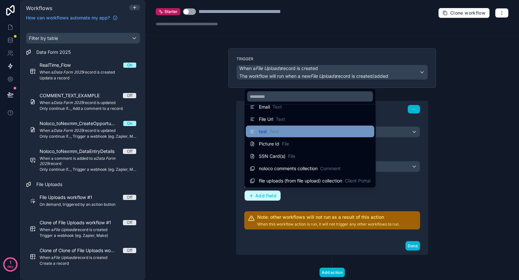
scroll to position [0, 0]
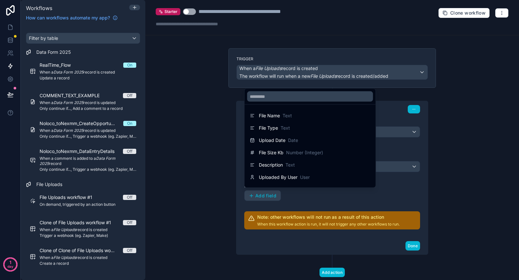
click at [321, 198] on div at bounding box center [259, 140] width 519 height 280
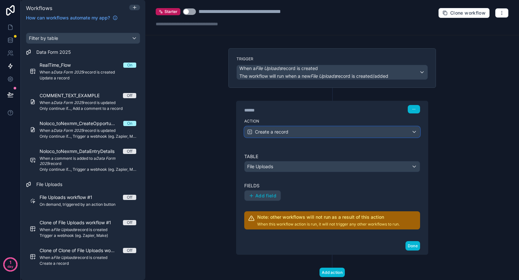
click at [310, 128] on div "Create a record" at bounding box center [332, 132] width 175 height 10
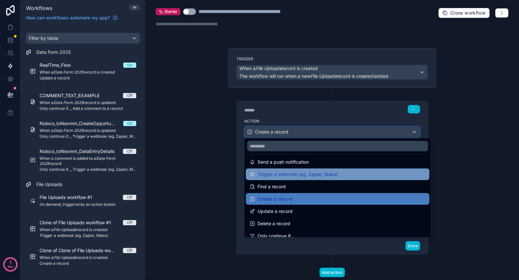
scroll to position [18, 0]
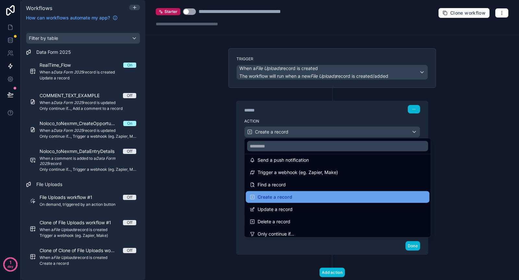
click at [313, 196] on div "Create a record" at bounding box center [338, 197] width 176 height 8
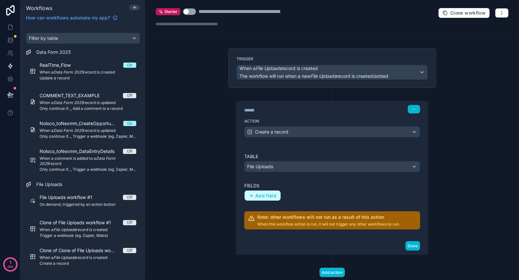
click at [276, 196] on button "Add field" at bounding box center [263, 196] width 36 height 10
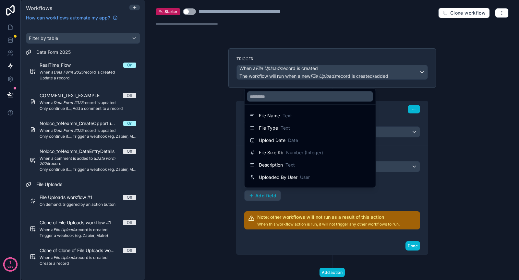
click at [311, 195] on div at bounding box center [259, 140] width 519 height 280
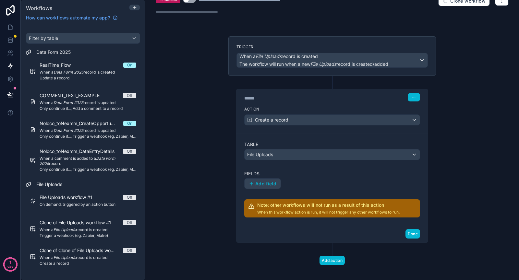
scroll to position [15, 0]
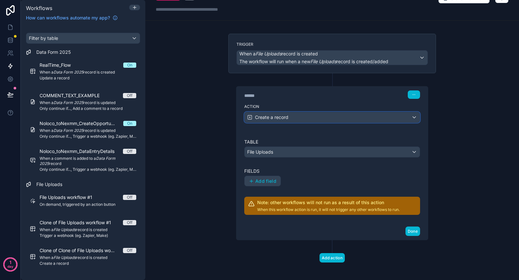
click at [308, 117] on div "Create a record" at bounding box center [332, 117] width 175 height 10
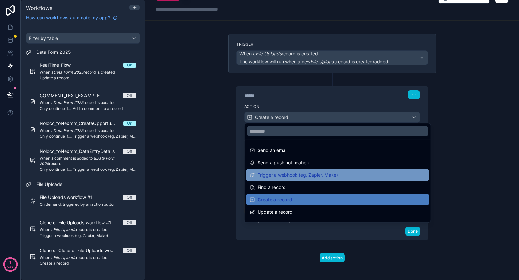
click at [300, 174] on span "Trigger a webhook (eg. Zapier, Make)" at bounding box center [298, 175] width 80 height 8
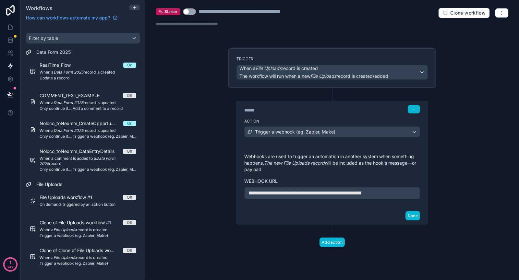
scroll to position [0, 0]
click at [337, 76] on em "File Uploads" at bounding box center [324, 76] width 26 height 6
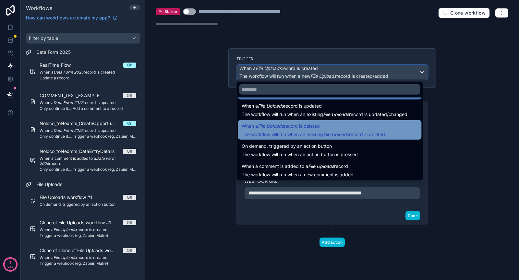
scroll to position [23, 0]
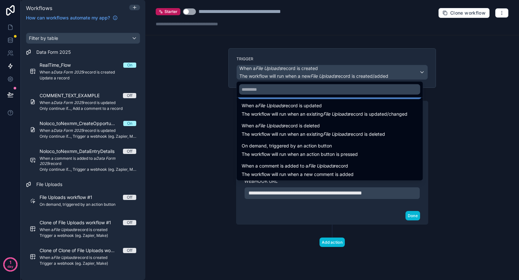
click at [446, 125] on div at bounding box center [259, 140] width 519 height 280
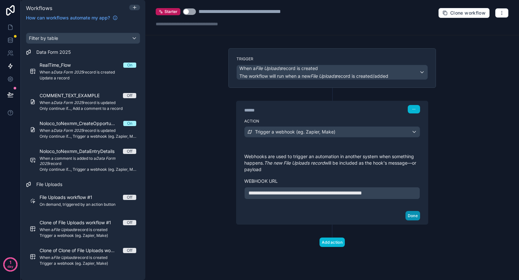
click at [418, 213] on button "Done" at bounding box center [413, 215] width 15 height 9
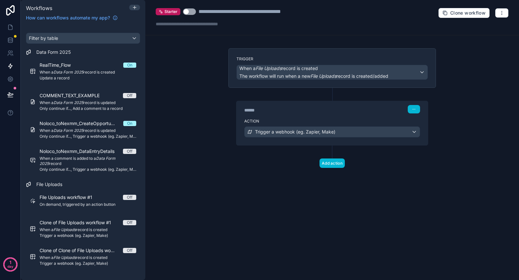
click at [383, 120] on label "Action" at bounding box center [332, 121] width 176 height 5
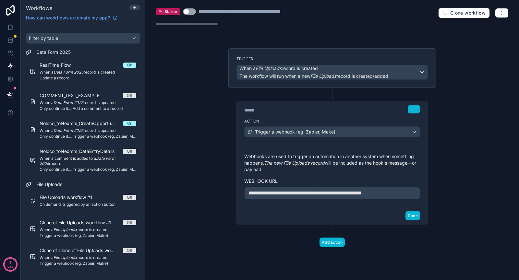
click at [408, 195] on p "**********" at bounding box center [332, 194] width 167 height 8
click at [371, 210] on div "Done" at bounding box center [332, 215] width 191 height 17
click at [297, 191] on span "**********" at bounding box center [306, 193] width 114 height 5
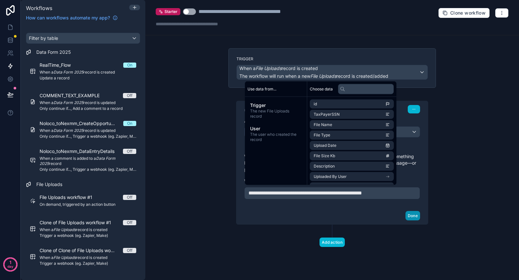
click at [412, 215] on button "Done" at bounding box center [413, 215] width 15 height 9
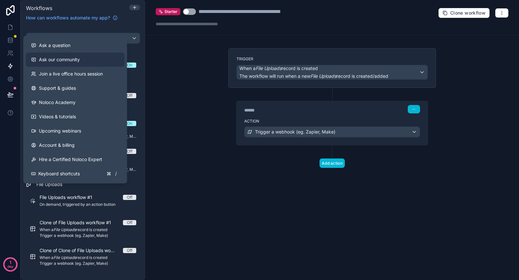
click at [64, 57] on span "Ask our community" at bounding box center [59, 59] width 41 height 6
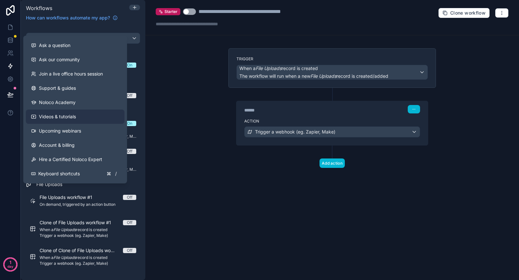
click at [63, 117] on span "Videos & tutorials" at bounding box center [57, 117] width 37 height 6
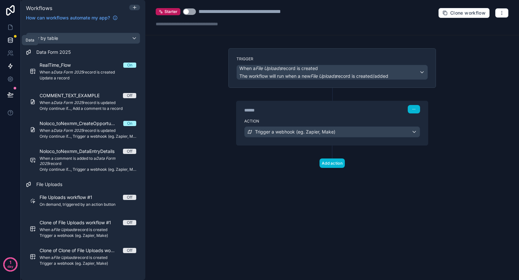
click at [9, 39] on icon at bounding box center [10, 39] width 4 height 2
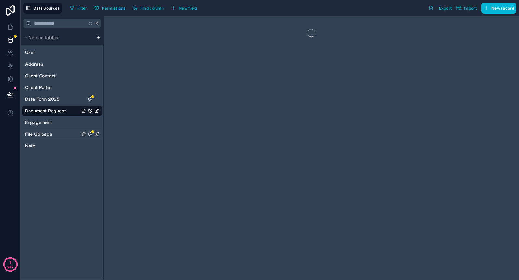
click at [50, 133] on span "File Uploads" at bounding box center [38, 134] width 27 height 6
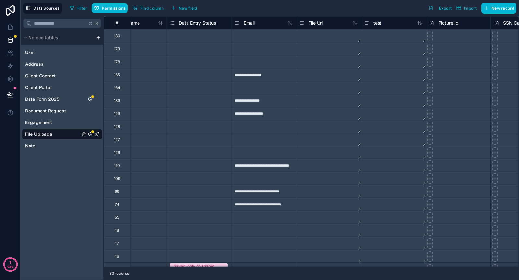
scroll to position [0, 494]
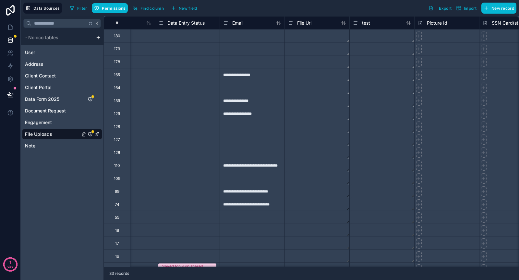
click at [441, 24] on span "Picture Id" at bounding box center [437, 23] width 20 height 6
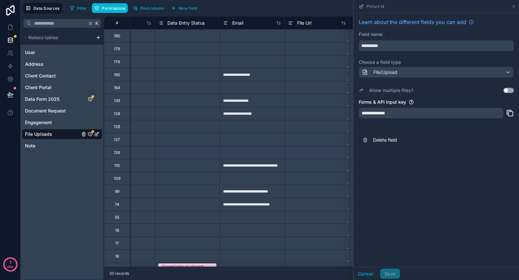
click at [389, 46] on input "**********" at bounding box center [436, 46] width 154 height 10
click at [55, 134] on link "File Uploads" at bounding box center [52, 134] width 55 height 6
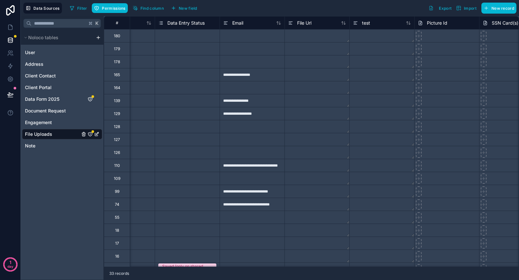
click at [55, 134] on link "File Uploads" at bounding box center [52, 134] width 55 height 6
click at [10, 79] on icon at bounding box center [10, 80] width 2 height 2
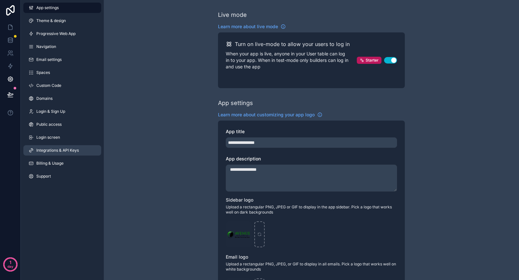
click at [68, 148] on span "Integrations & API Keys" at bounding box center [57, 150] width 43 height 5
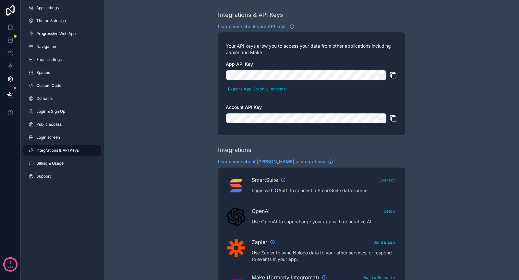
click at [394, 78] on icon "scrollable content" at bounding box center [394, 76] width 5 height 5
click at [381, 76] on icon "scrollable content" at bounding box center [380, 75] width 5 height 5
click at [381, 76] on icon "scrollable content" at bounding box center [380, 75] width 6 height 6
click at [381, 118] on icon "scrollable content" at bounding box center [380, 119] width 6 height 6
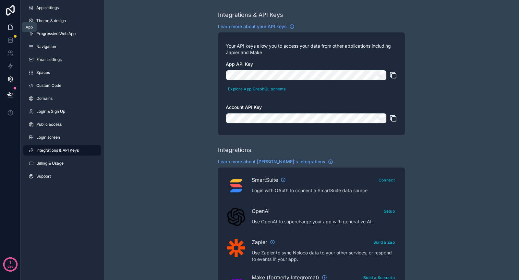
click at [12, 29] on icon at bounding box center [10, 27] width 4 height 5
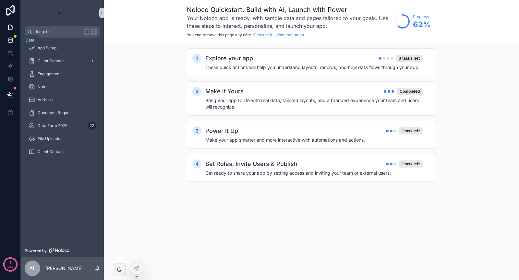
click at [11, 41] on icon at bounding box center [10, 40] width 6 height 6
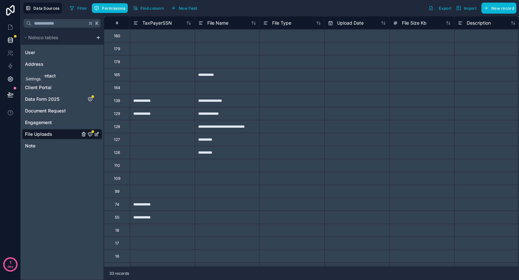
click at [10, 79] on icon at bounding box center [10, 79] width 6 height 6
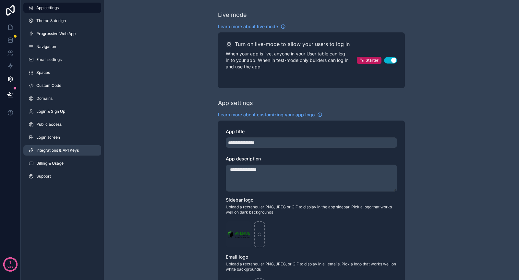
click at [63, 150] on span "Integrations & API Keys" at bounding box center [57, 150] width 43 height 5
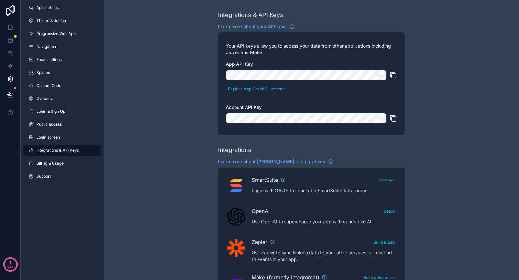
click at [394, 77] on icon "scrollable content" at bounding box center [393, 75] width 8 height 8
click at [51, 126] on span "Public access" at bounding box center [48, 124] width 25 height 5
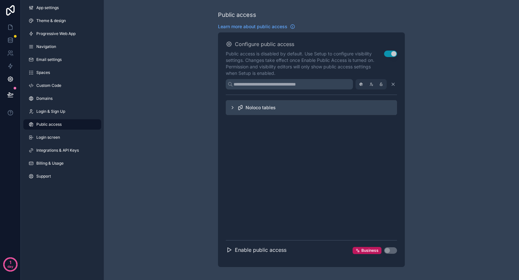
click at [232, 109] on icon "scrollable content" at bounding box center [232, 107] width 5 height 5
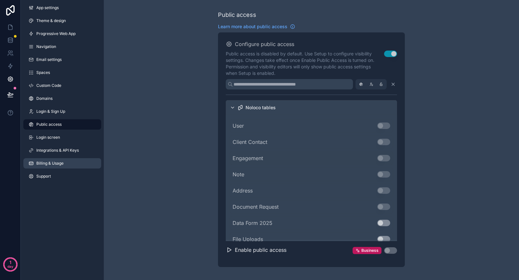
click at [63, 162] on span "Billing & Usage" at bounding box center [49, 163] width 27 height 5
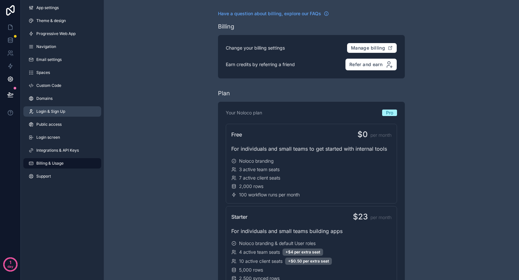
click at [59, 111] on span "Login & Sign Up" at bounding box center [50, 111] width 29 height 5
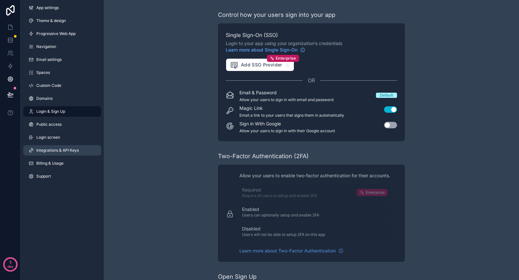
click at [63, 147] on link "Integrations & API Keys" at bounding box center [62, 150] width 78 height 10
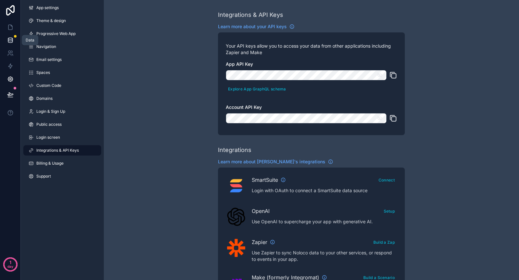
click at [9, 39] on icon at bounding box center [10, 40] width 6 height 6
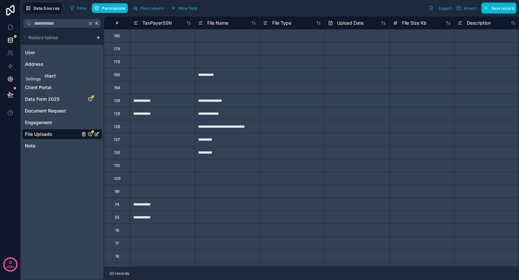
click at [9, 79] on icon at bounding box center [10, 79] width 6 height 6
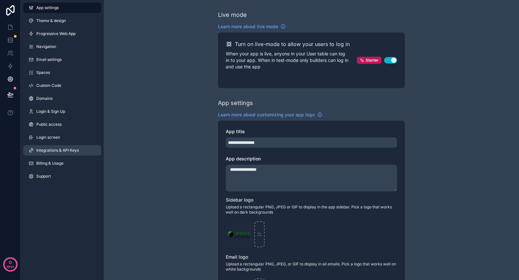
click at [59, 151] on span "Integrations & API Keys" at bounding box center [57, 150] width 43 height 5
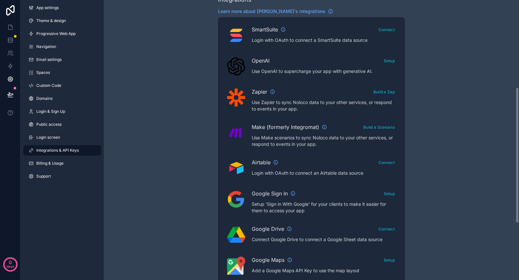
scroll to position [236, 0]
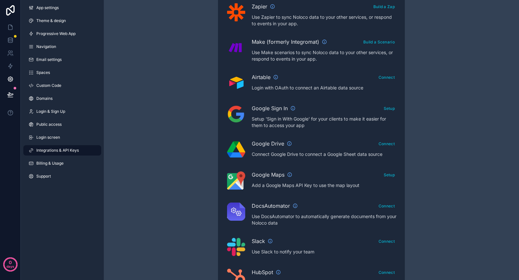
click at [327, 46] on div "Make (formerly Integromat) Build a Scenario Use Make scenarios to sync Noloco d…" at bounding box center [324, 49] width 145 height 25
click at [374, 40] on button "Build a Scenario" at bounding box center [379, 41] width 36 height 9
